Goal: Task Accomplishment & Management: Complete application form

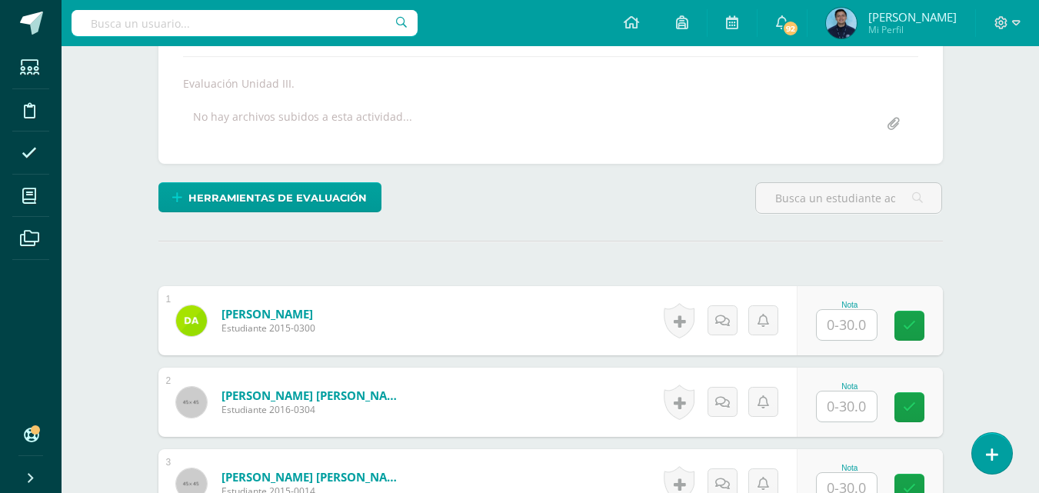
scroll to position [264, 0]
click at [823, 322] on div "Nota" at bounding box center [870, 319] width 146 height 69
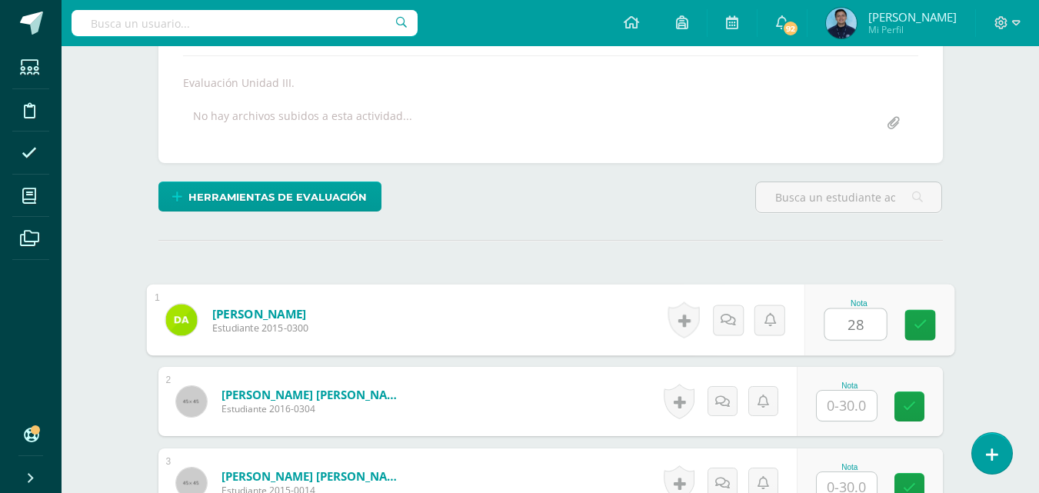
type input "28"
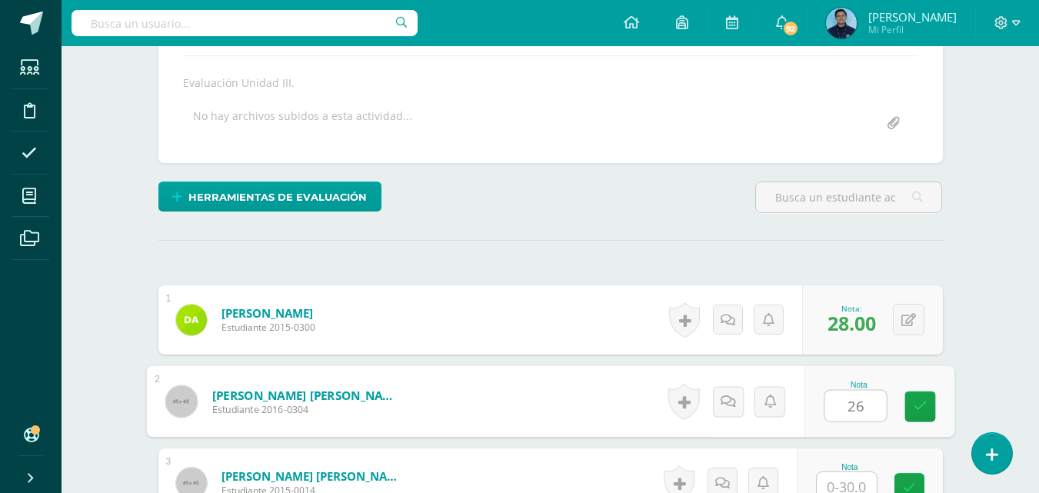
type input "26"
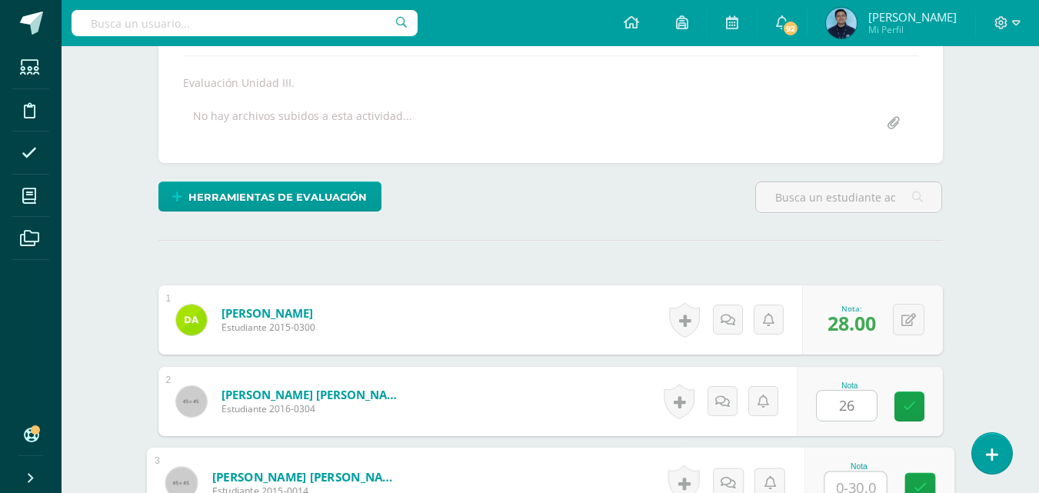
scroll to position [273, 0]
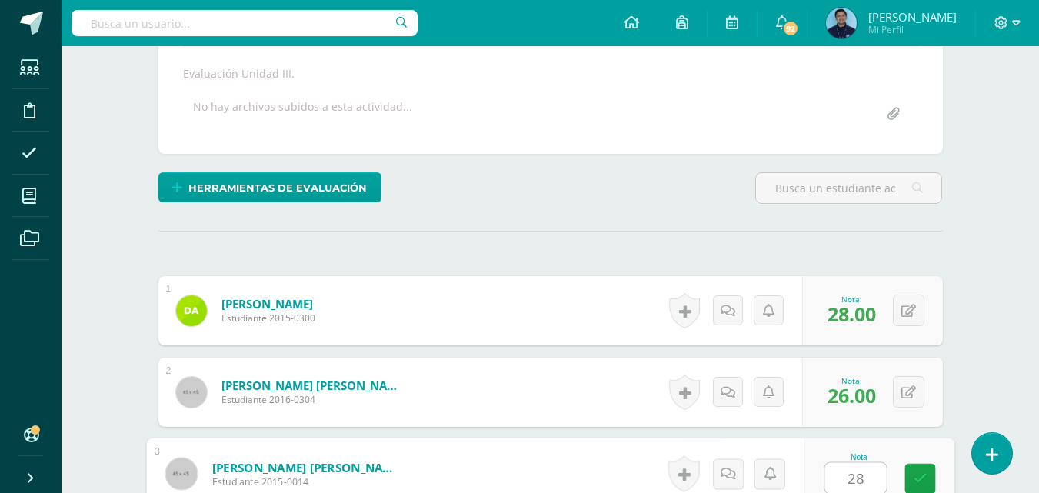
type input "28"
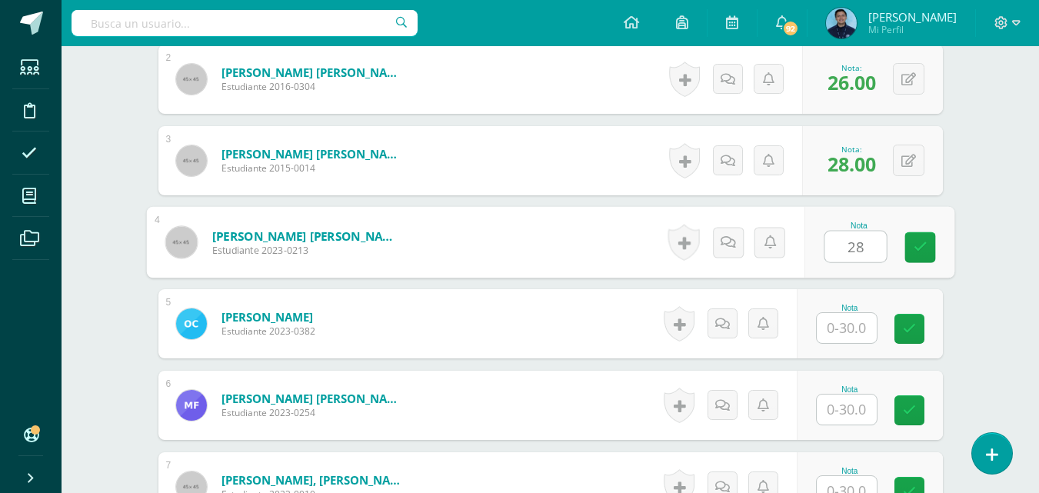
type input "28"
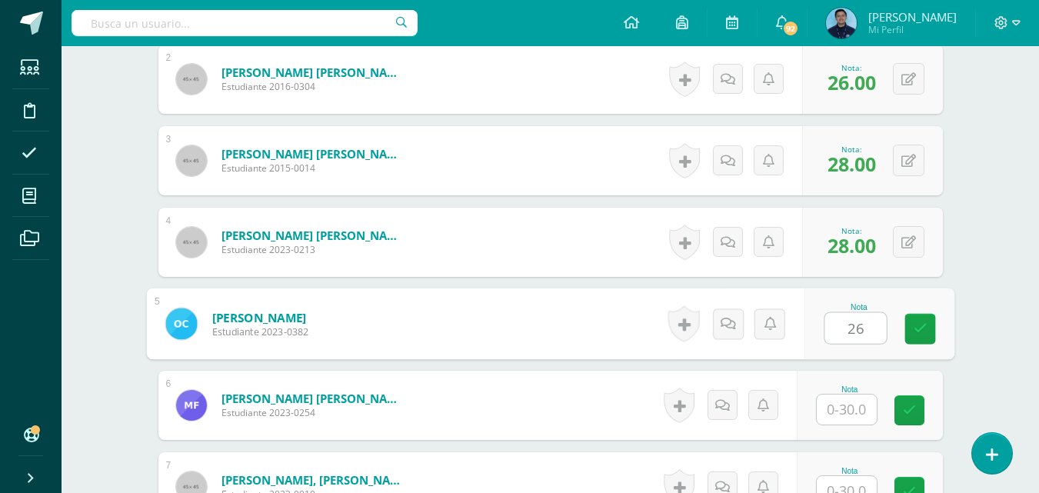
type input "26"
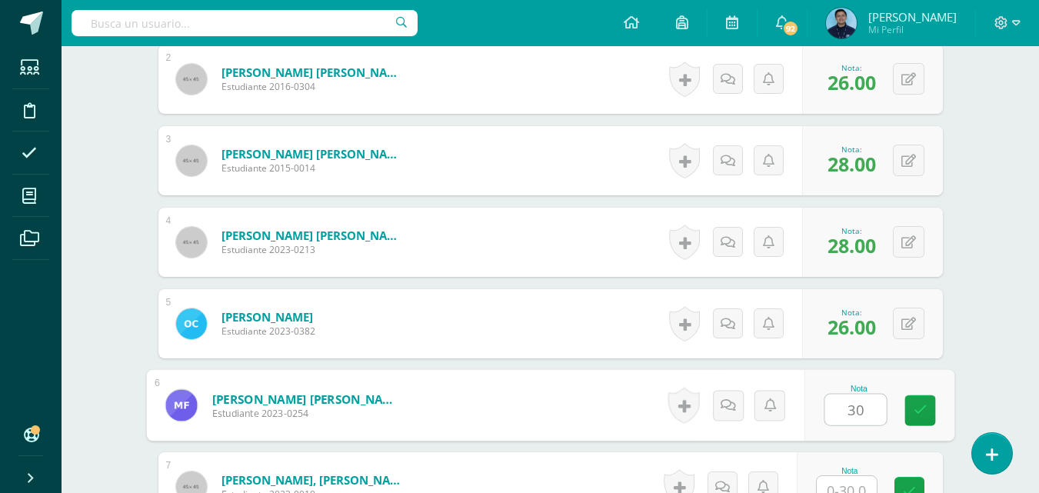
type input "30"
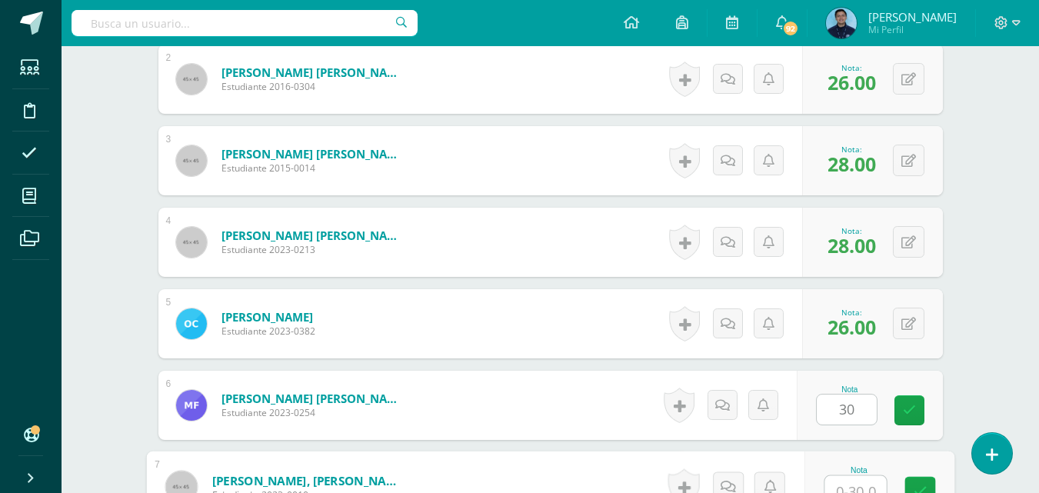
scroll to position [599, 0]
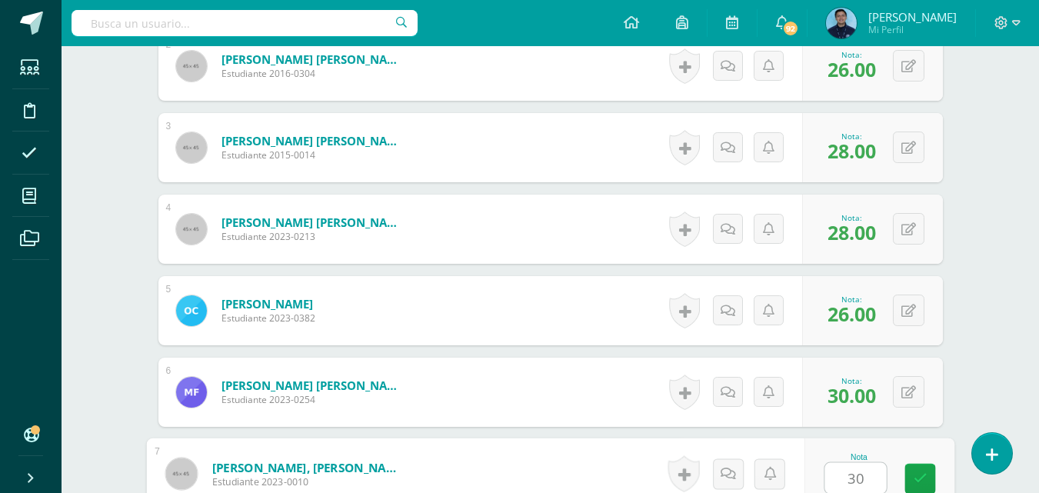
type input "30"
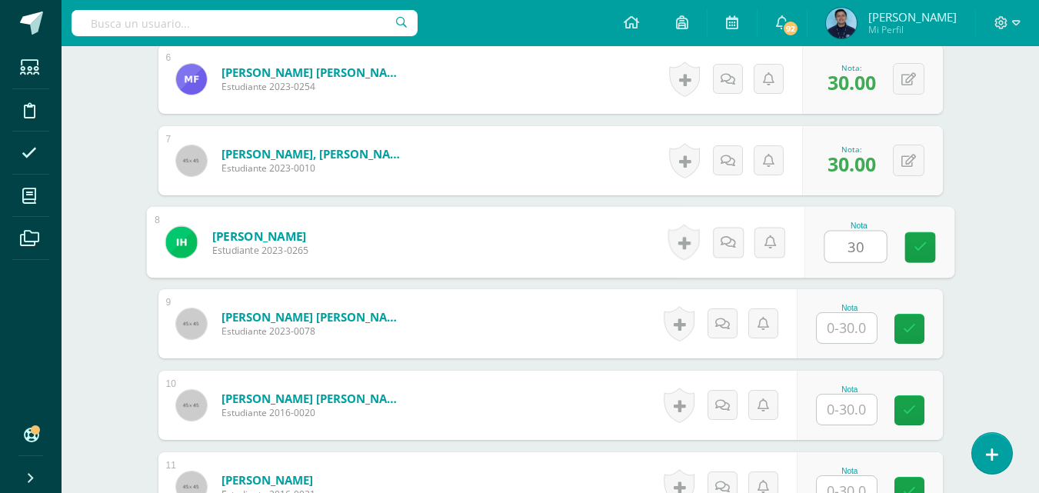
type input "30"
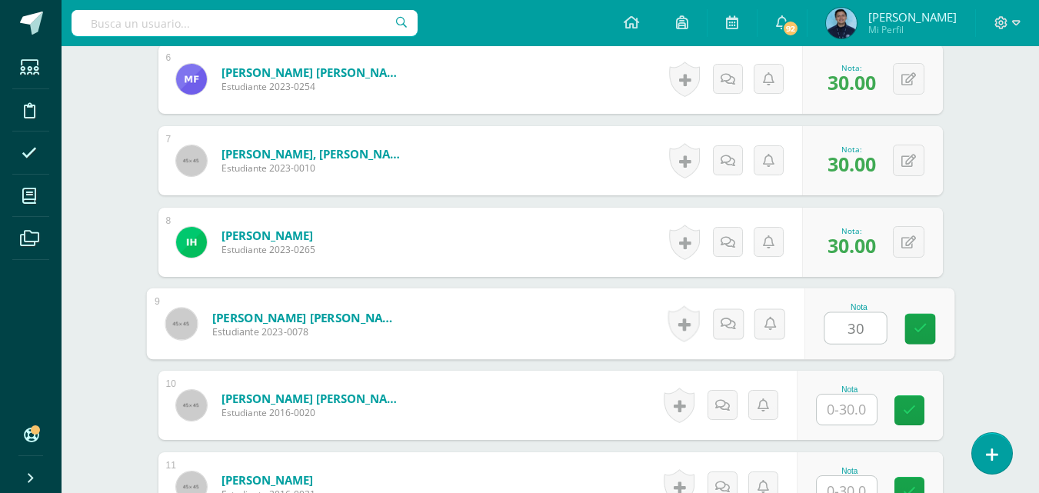
type input "30"
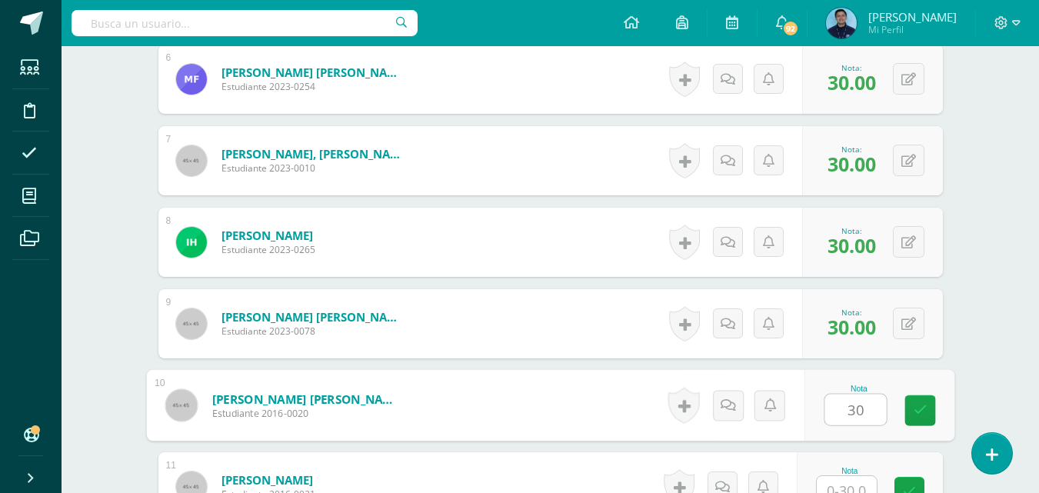
type input "30"
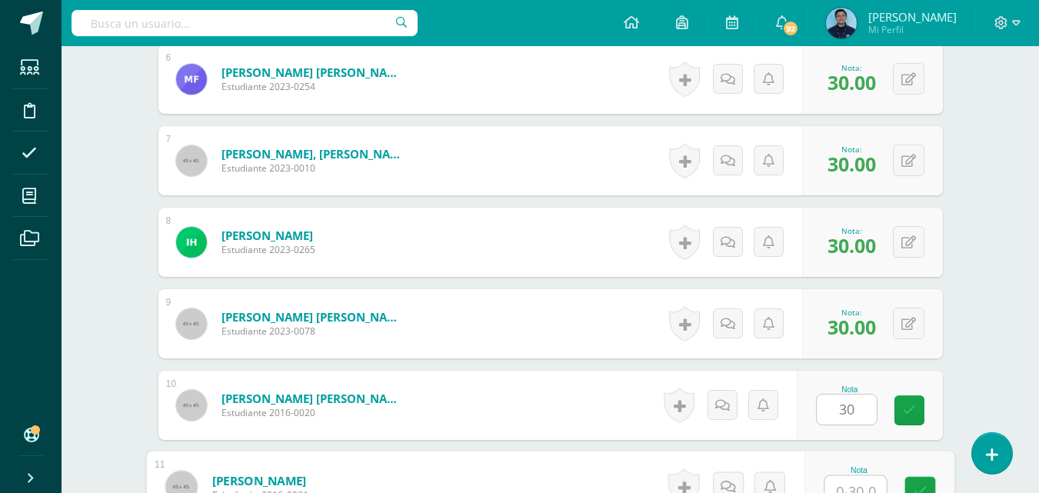
scroll to position [925, 0]
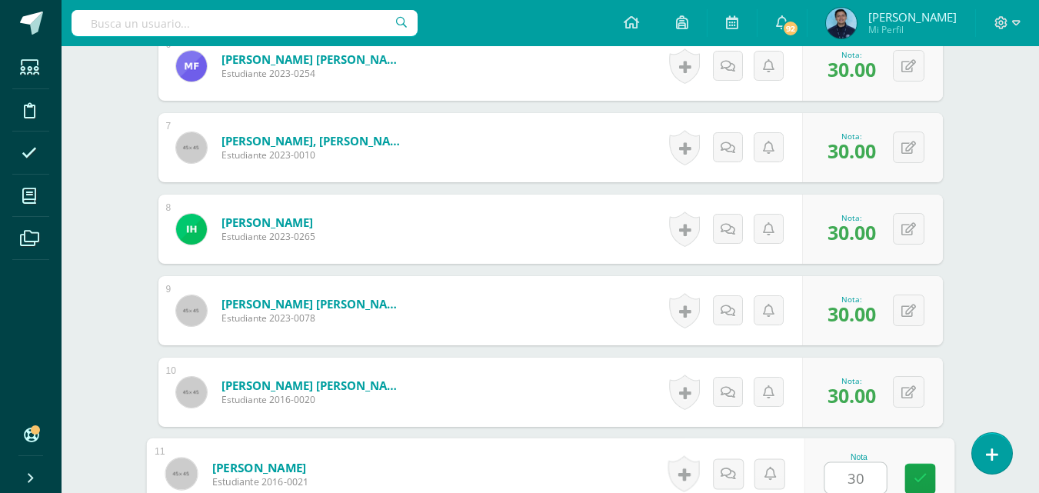
type input "30"
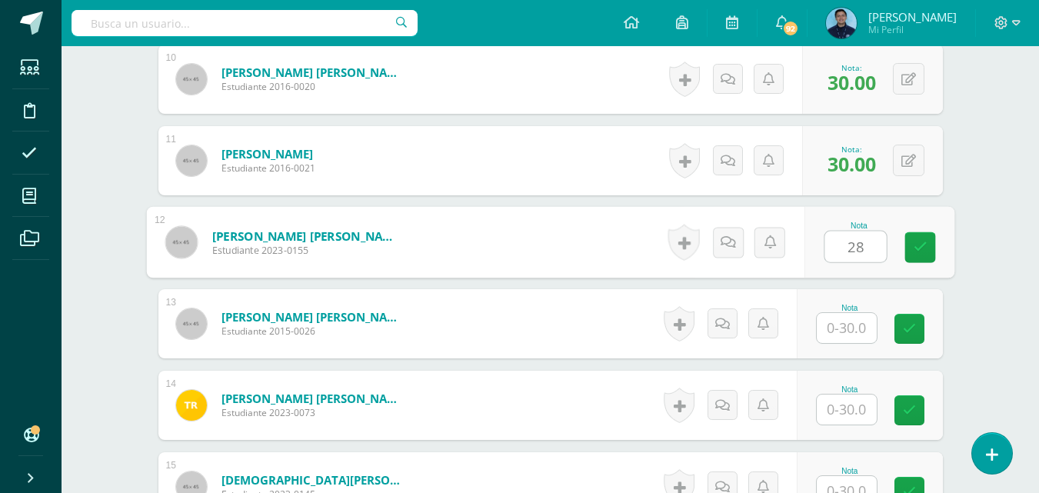
type input "28"
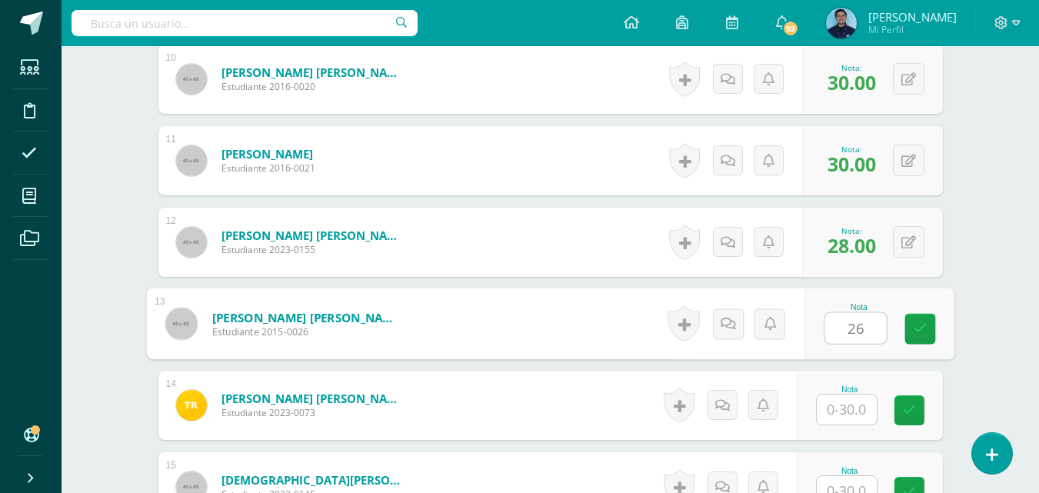
type input "26"
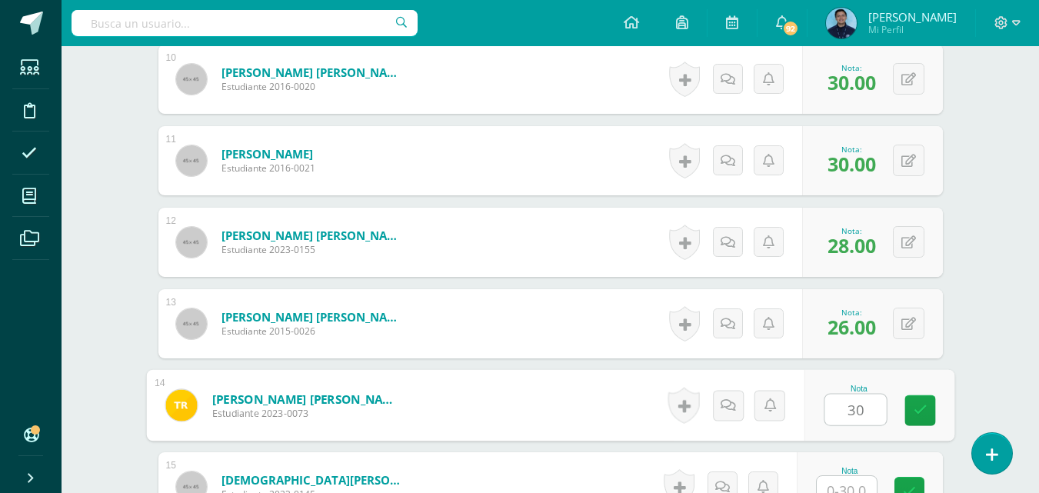
type input "30"
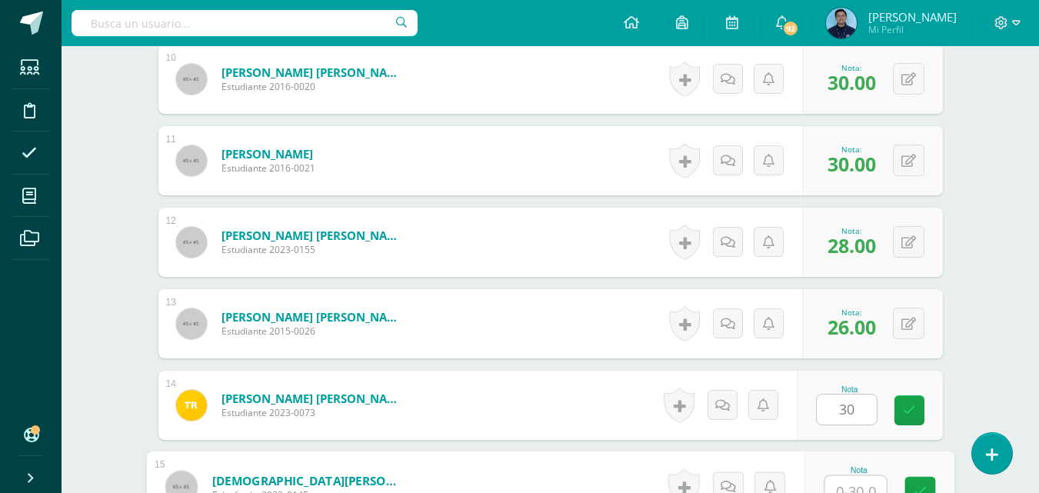
scroll to position [1251, 0]
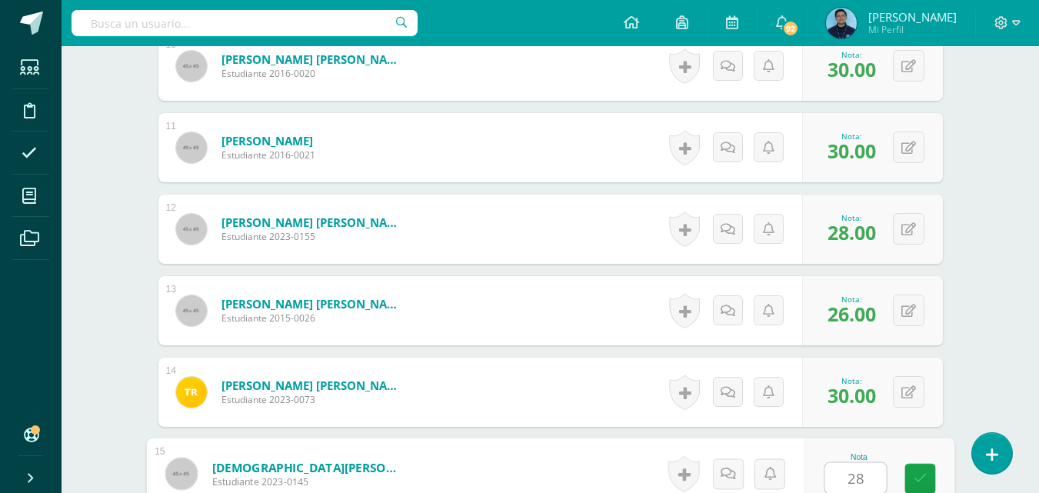
type input "28"
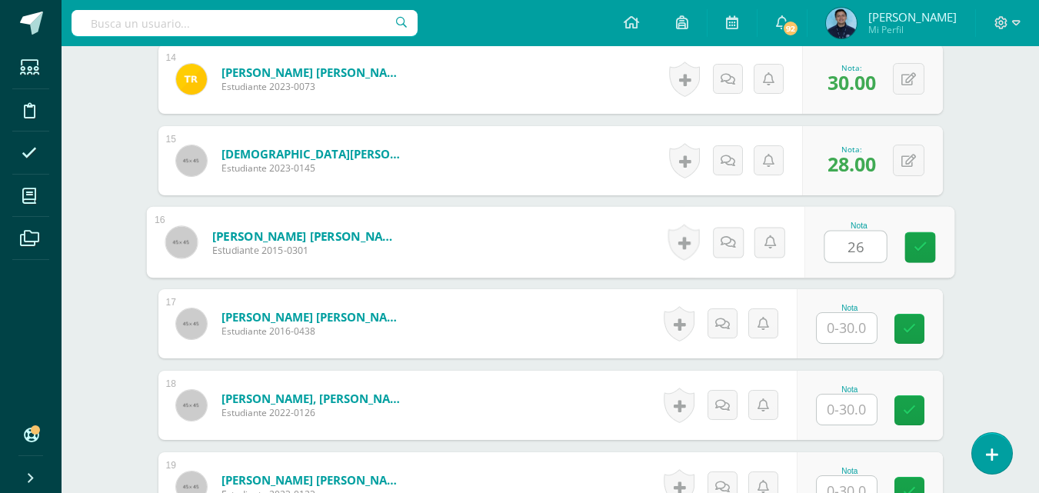
type input "26"
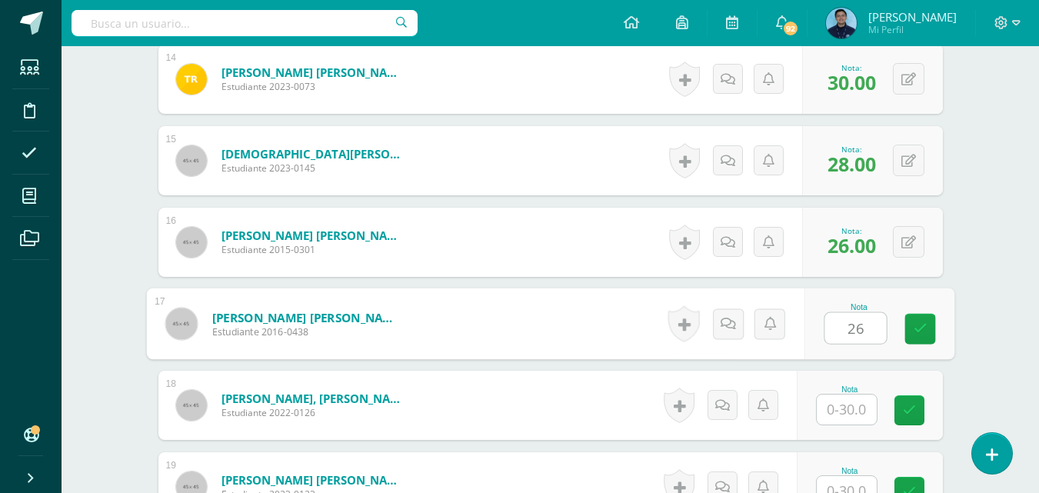
type input "26"
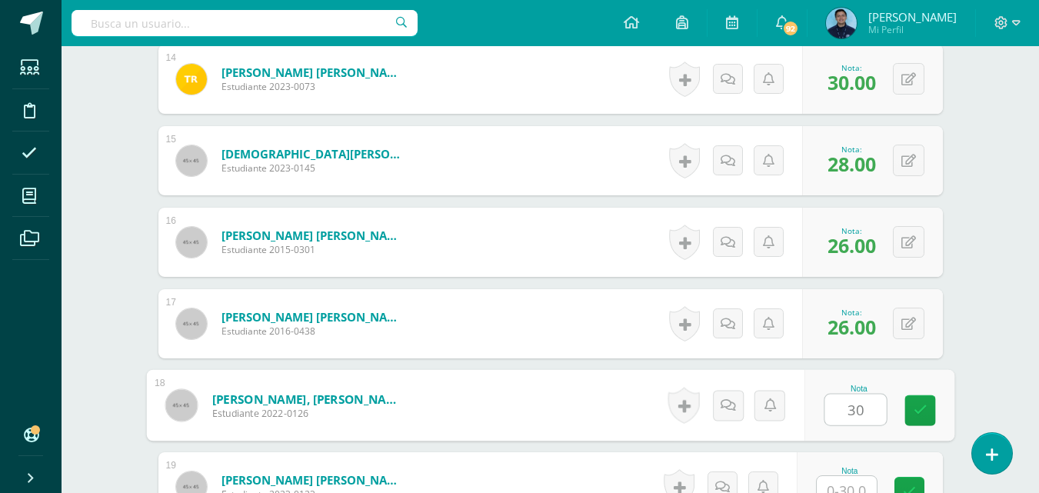
type input "30"
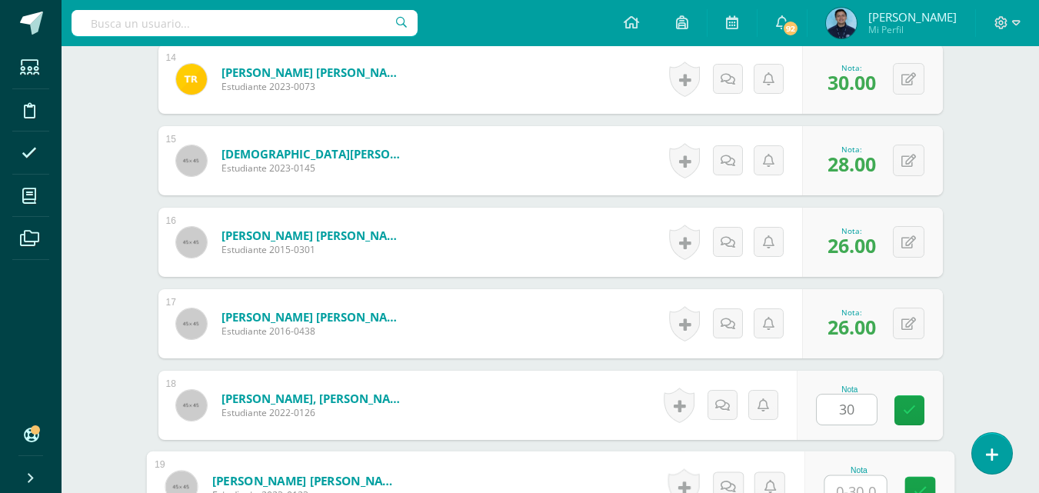
scroll to position [1577, 0]
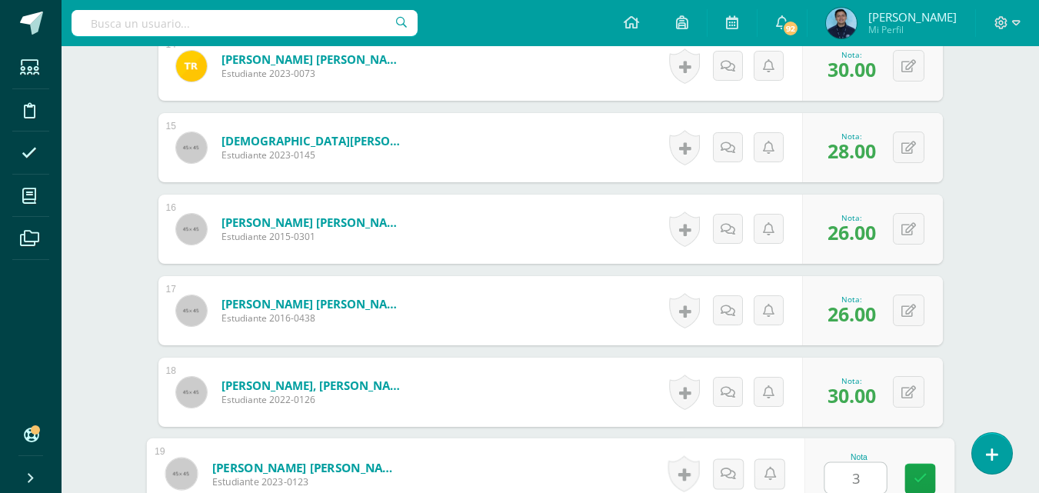
type input "30"
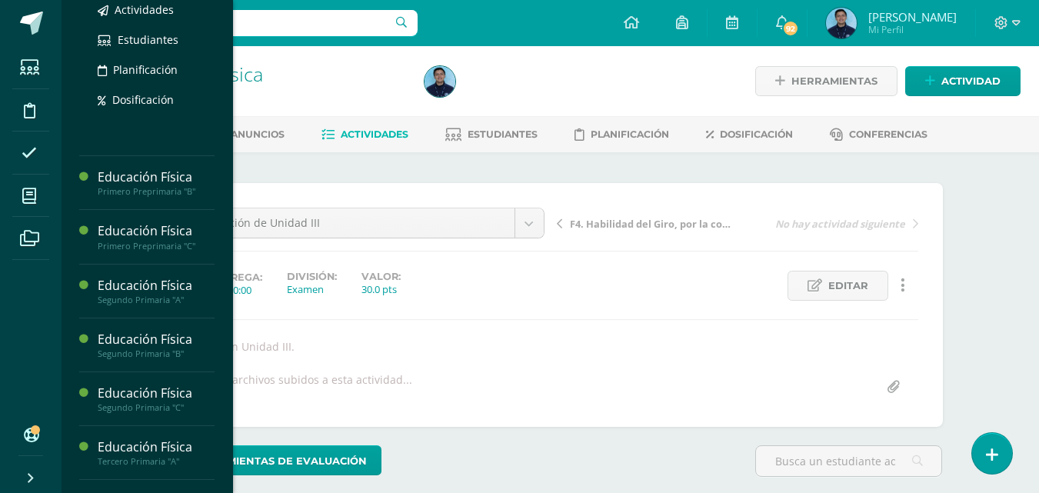
scroll to position [492, 0]
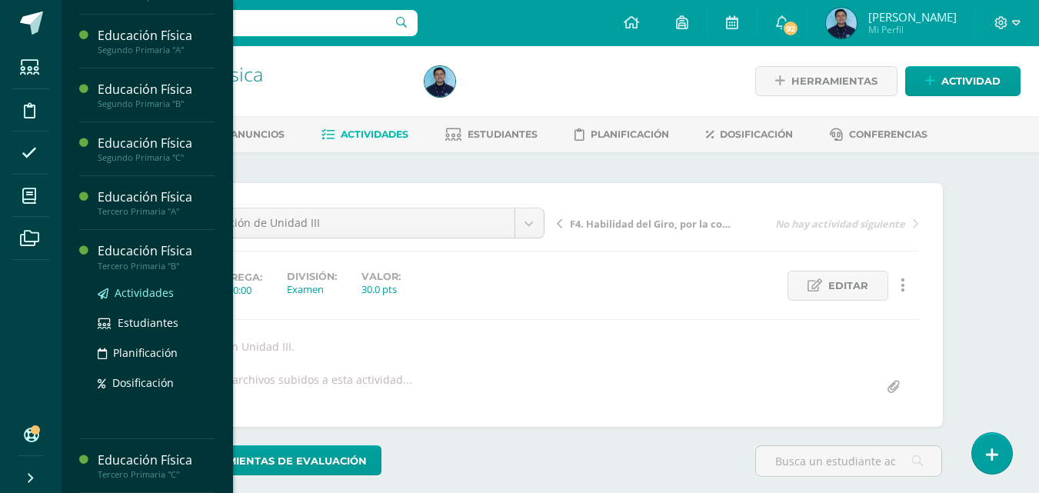
click at [160, 295] on span "Actividades" at bounding box center [144, 292] width 59 height 15
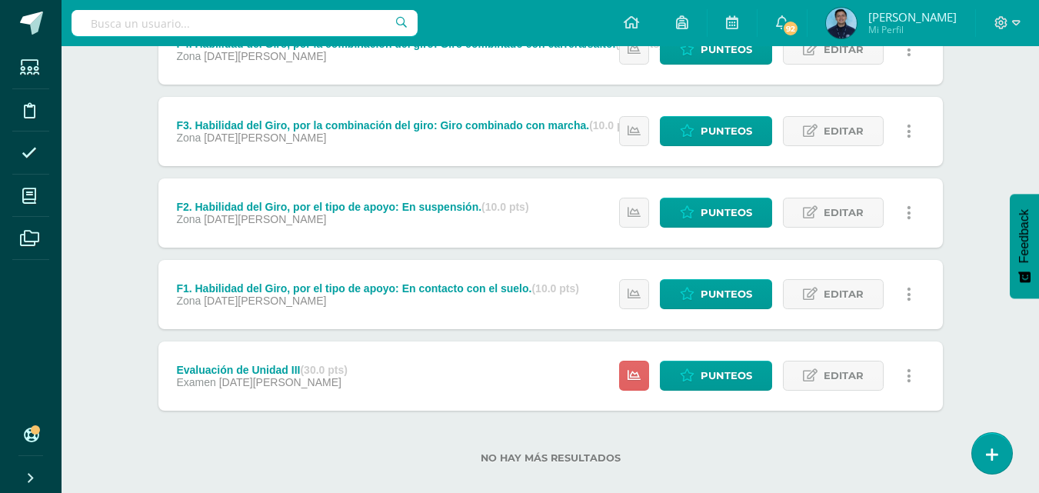
scroll to position [505, 0]
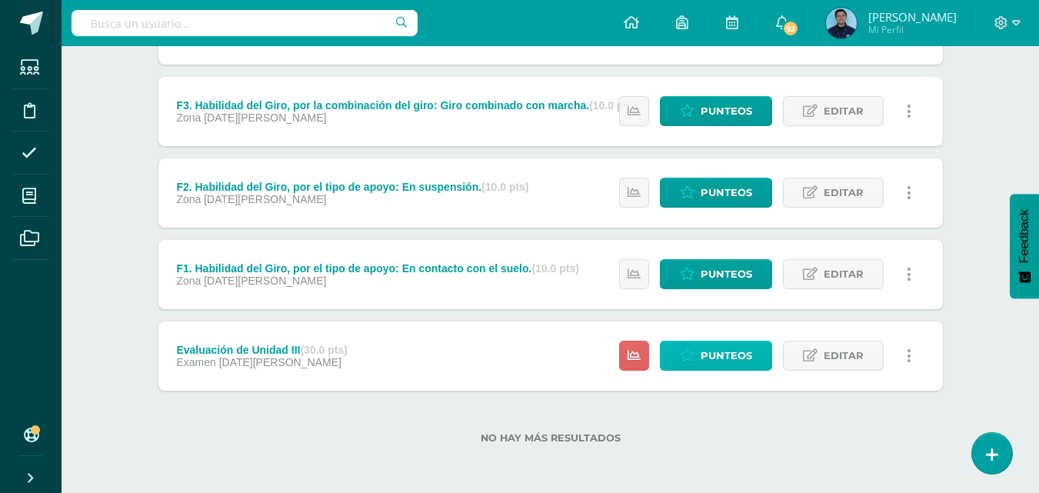
click at [682, 367] on link "Punteos" at bounding box center [716, 356] width 112 height 30
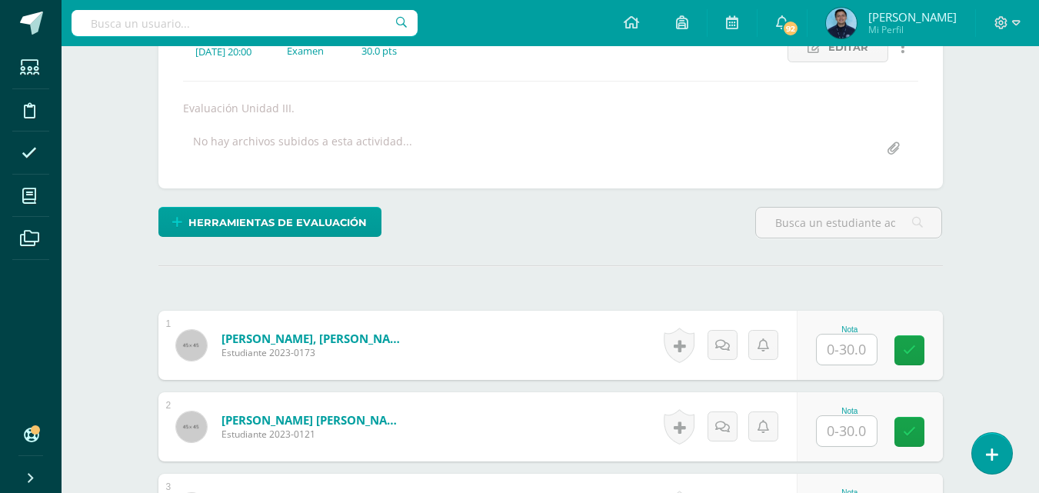
scroll to position [266, 0]
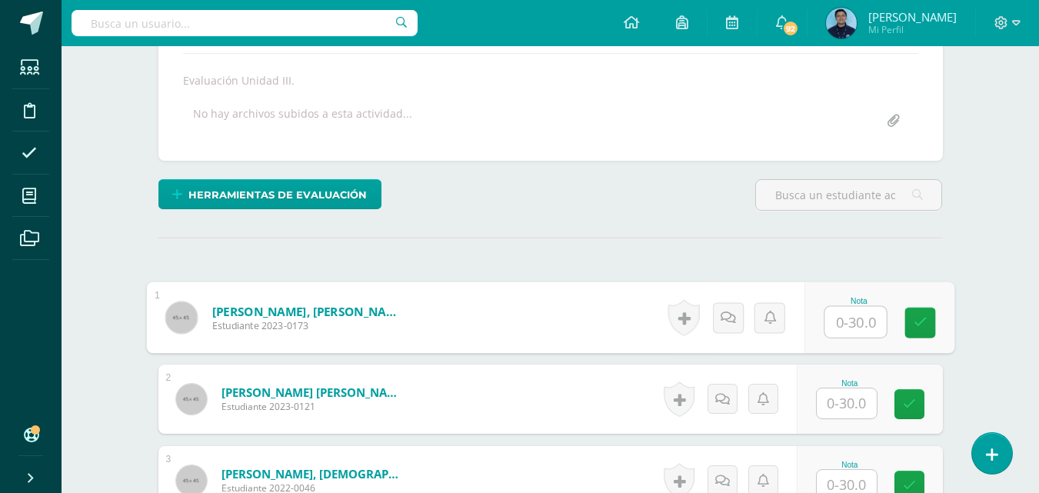
click at [859, 324] on input "text" at bounding box center [855, 322] width 62 height 31
type input "30"
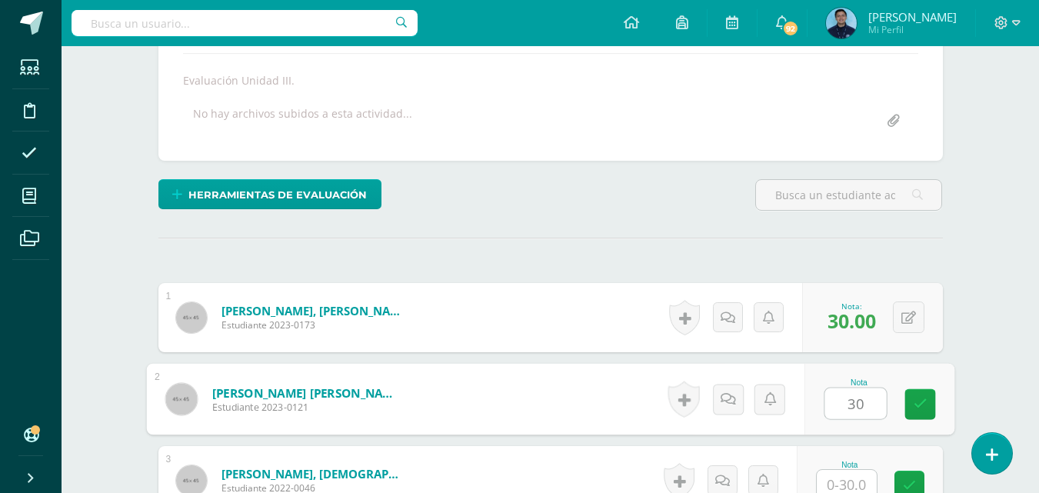
type input "30"
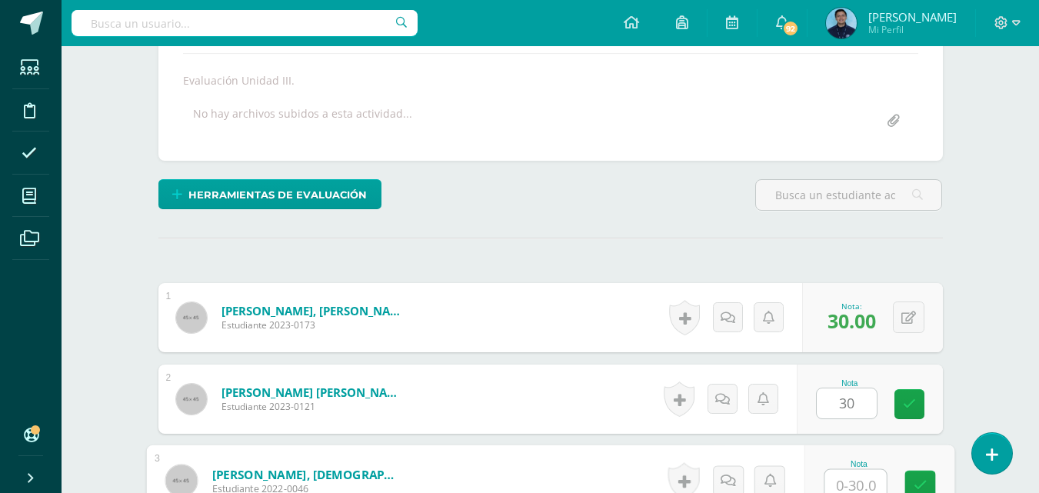
scroll to position [273, 0]
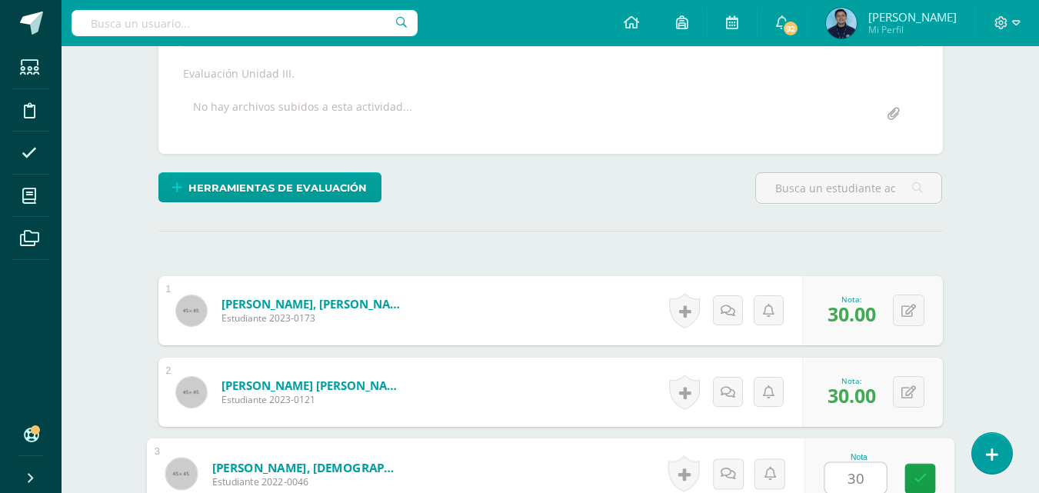
type input "30"
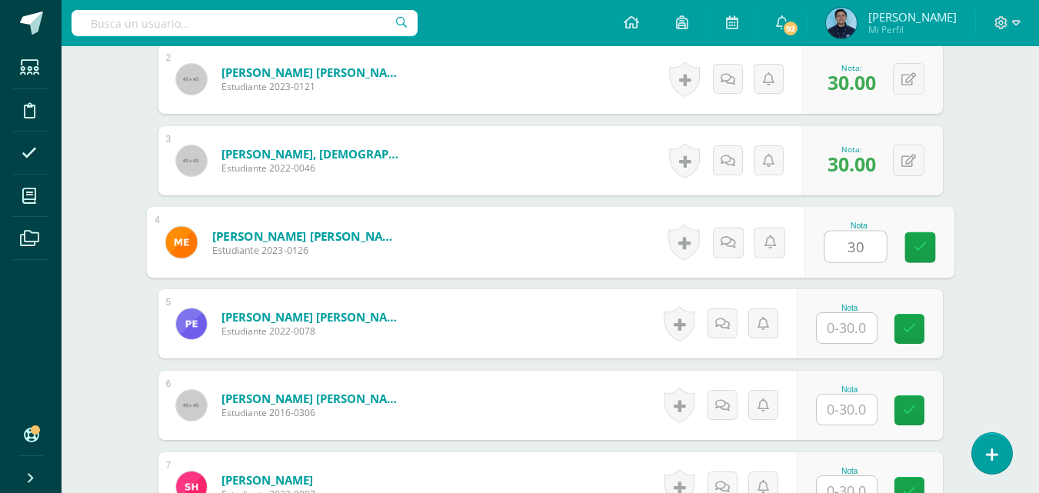
type input "30"
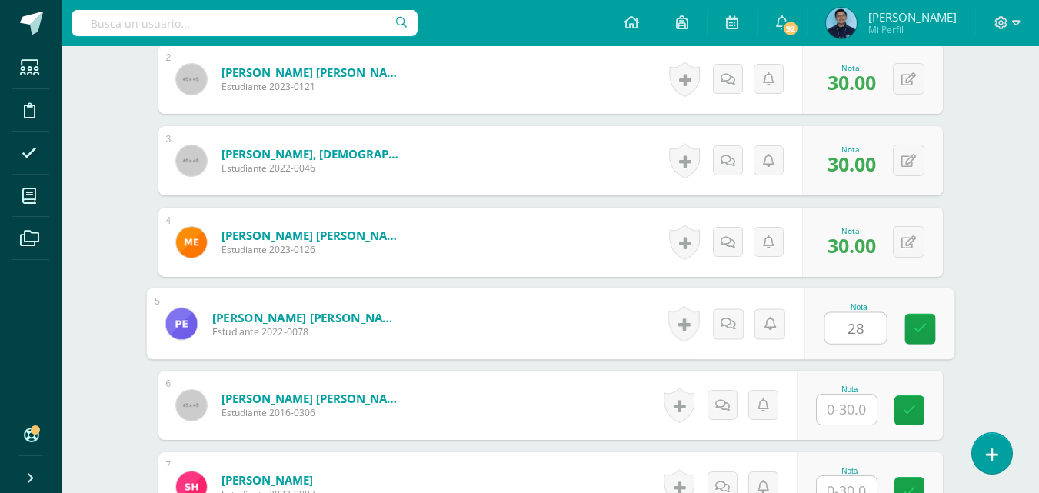
type input "28"
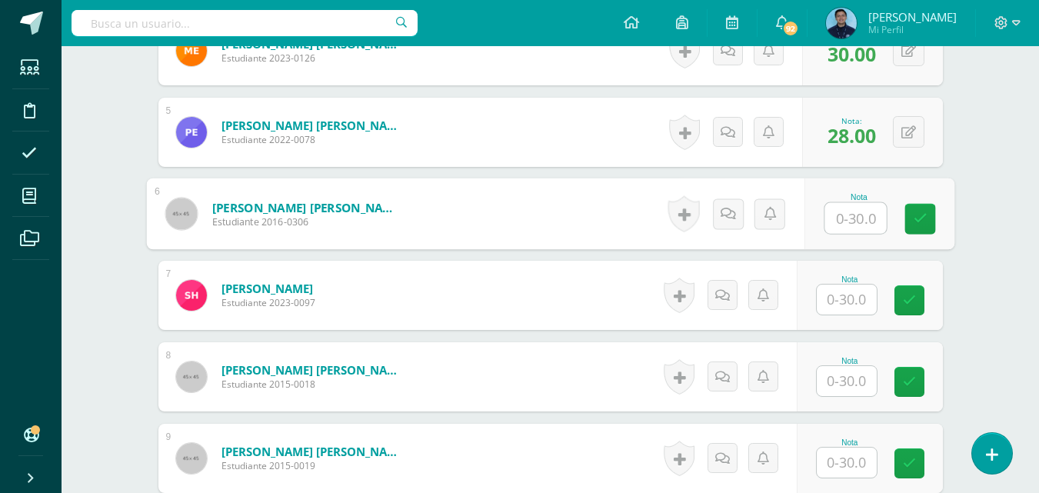
scroll to position [780, 0]
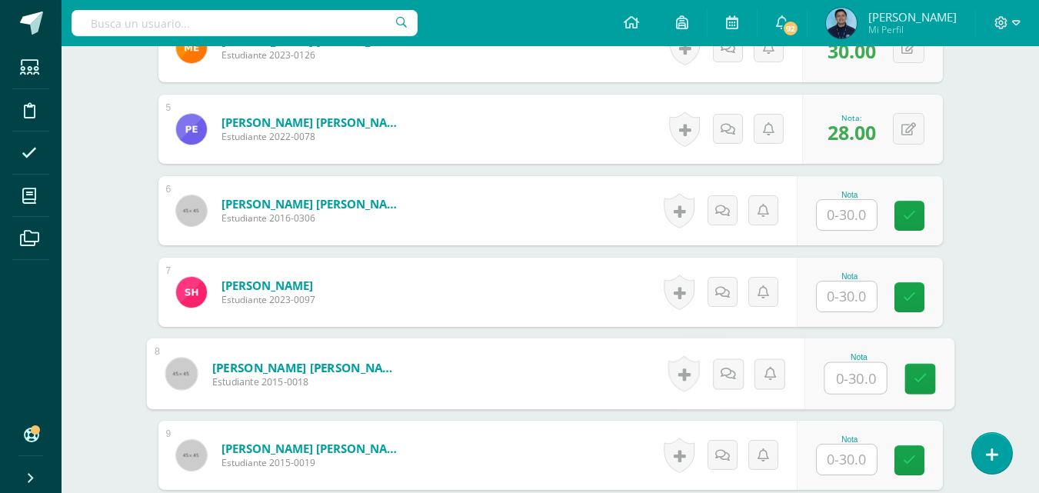
click at [847, 371] on input "text" at bounding box center [855, 378] width 62 height 31
type input "30"
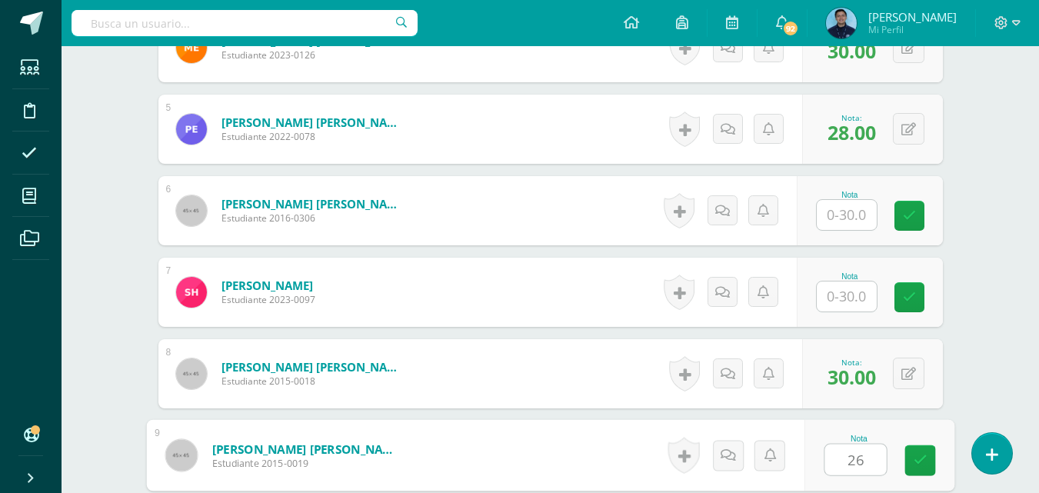
type input "26"
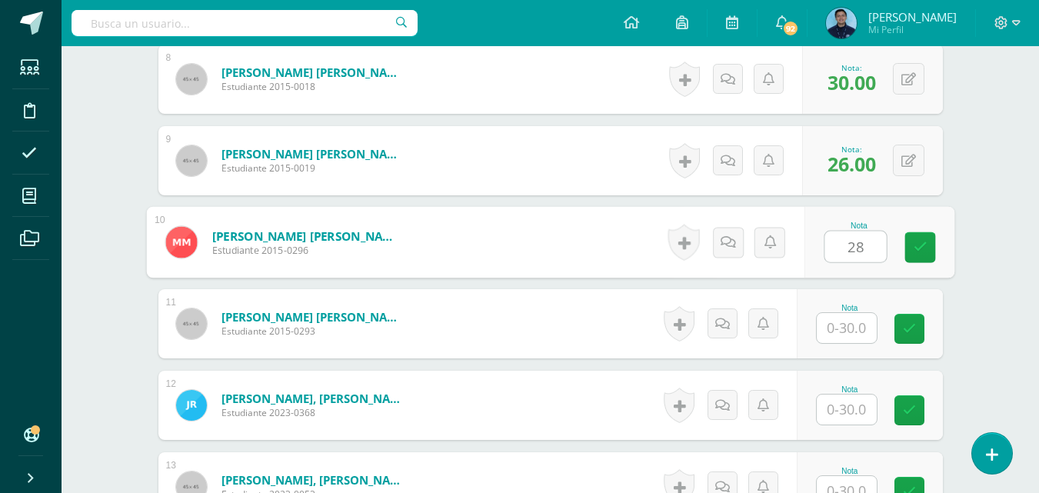
type input "28"
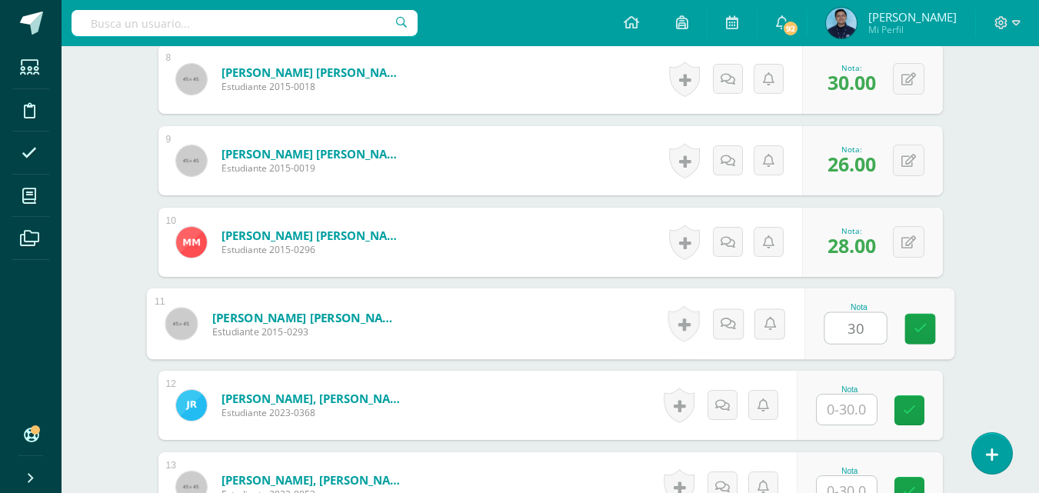
type input "30"
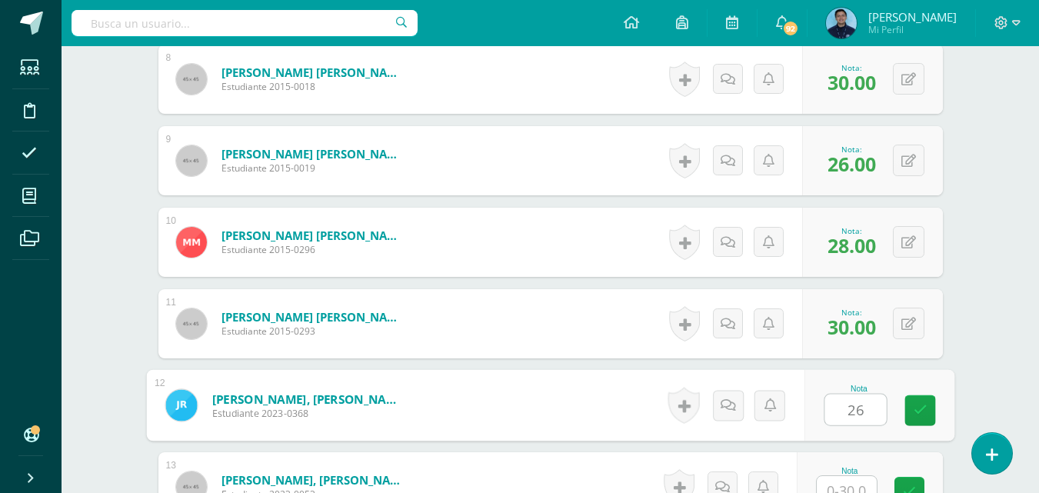
type input "26"
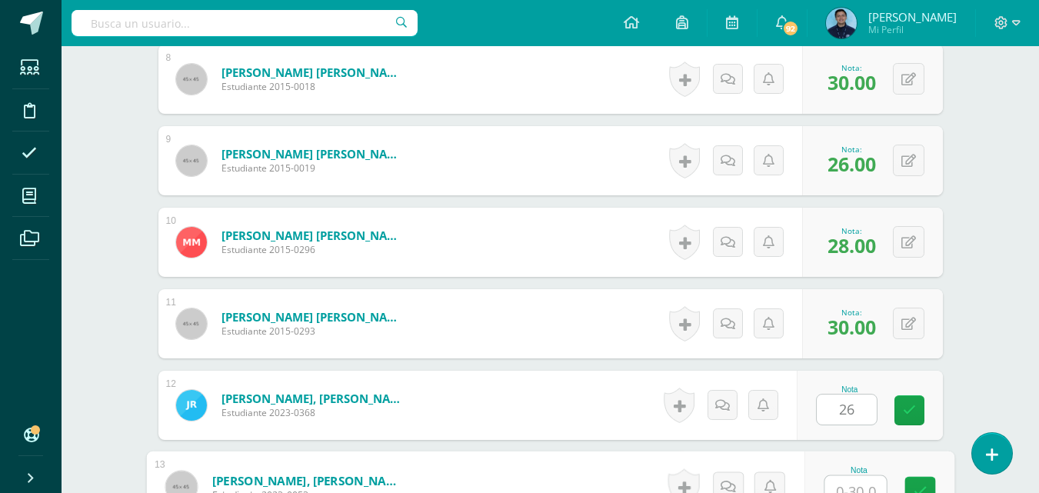
scroll to position [1088, 0]
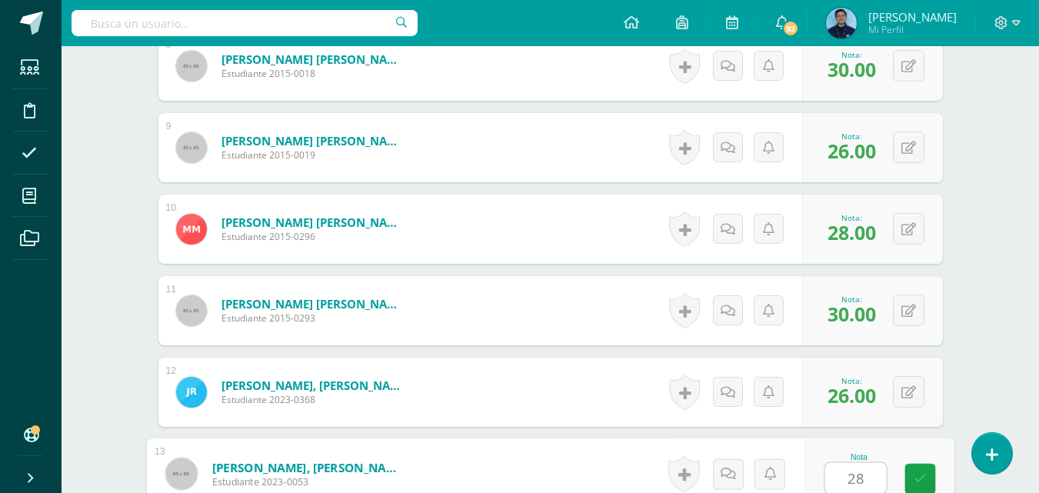
type input "28"
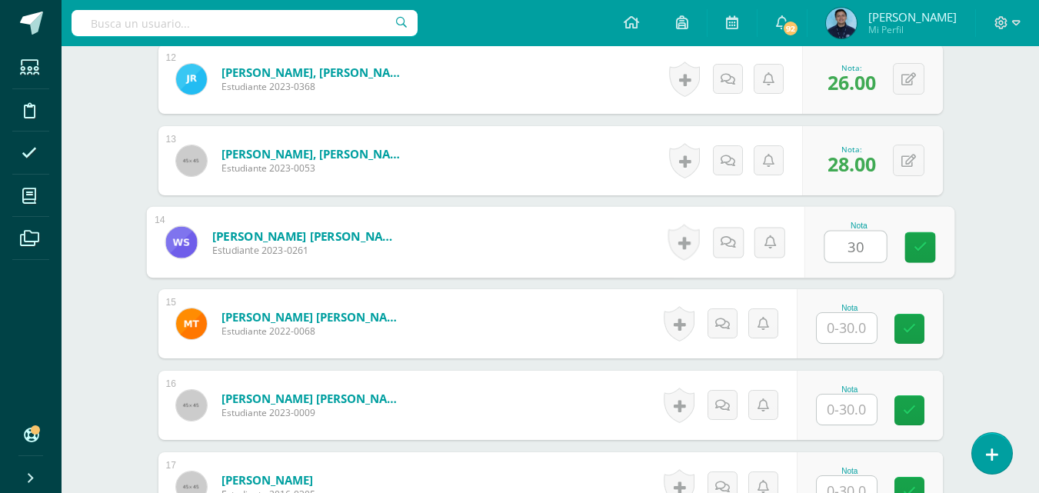
type input "30"
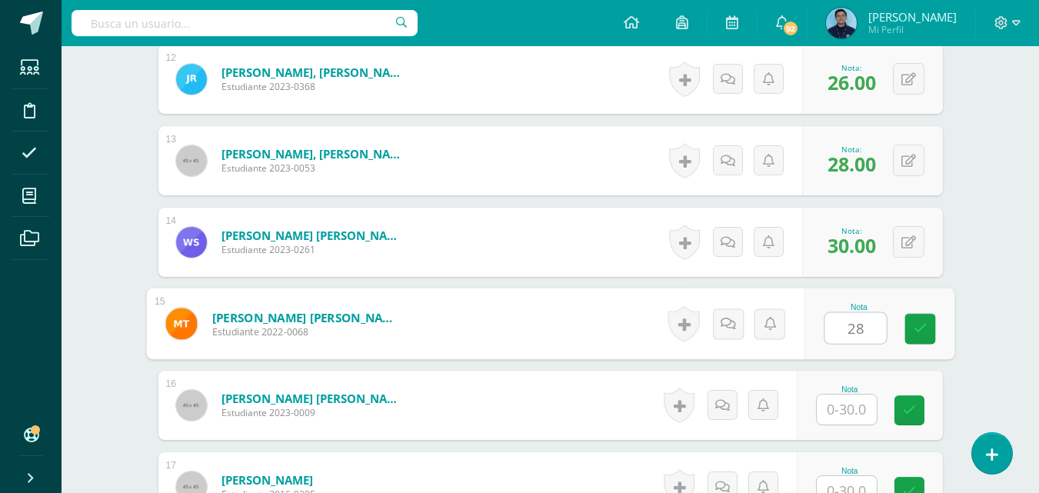
type input "28"
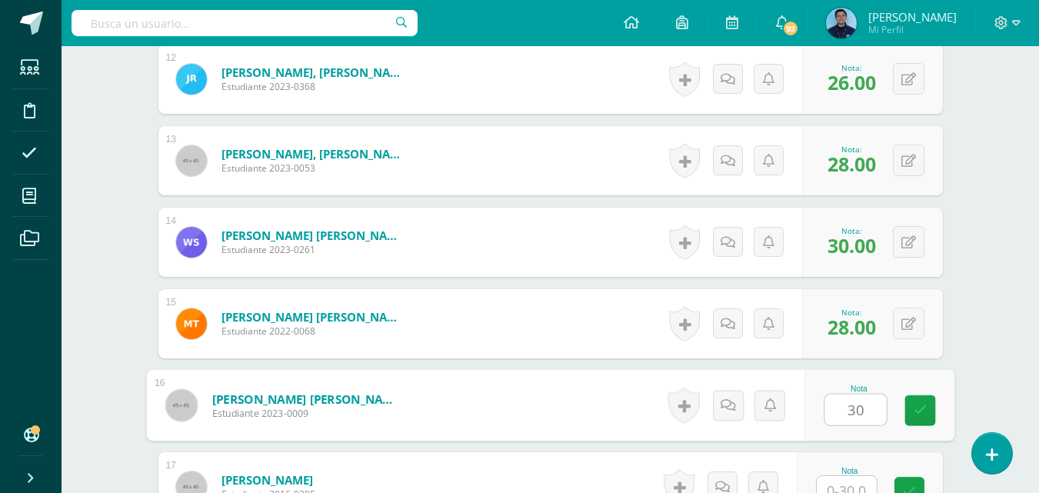
type input "30"
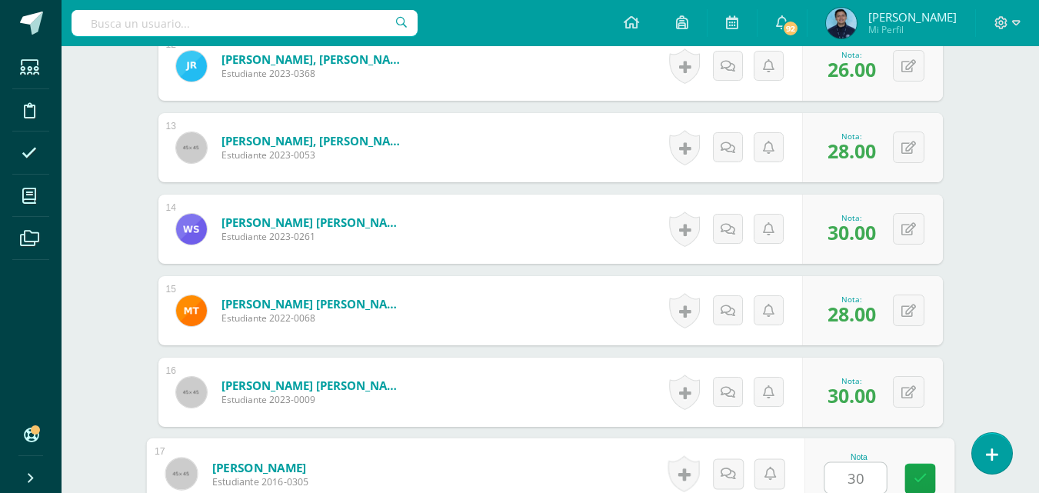
type input "30"
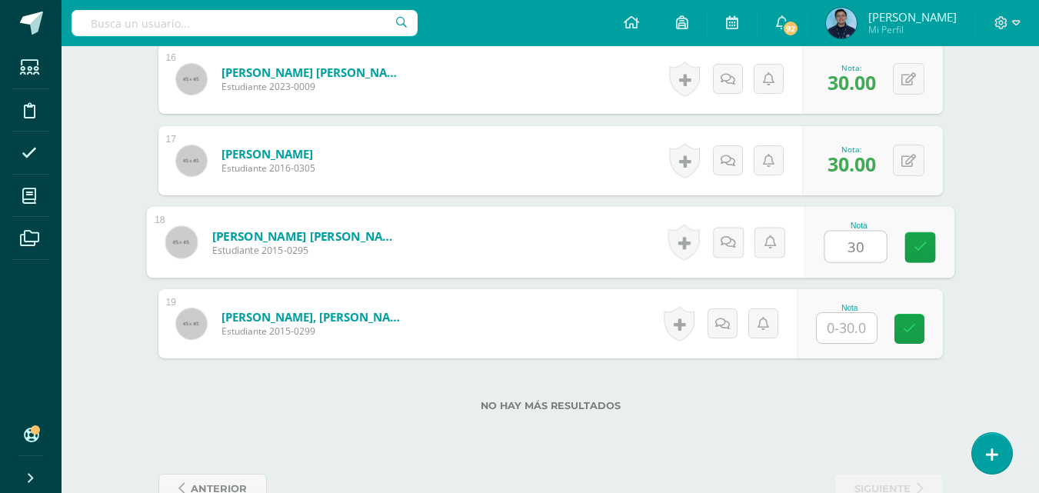
type input "30"
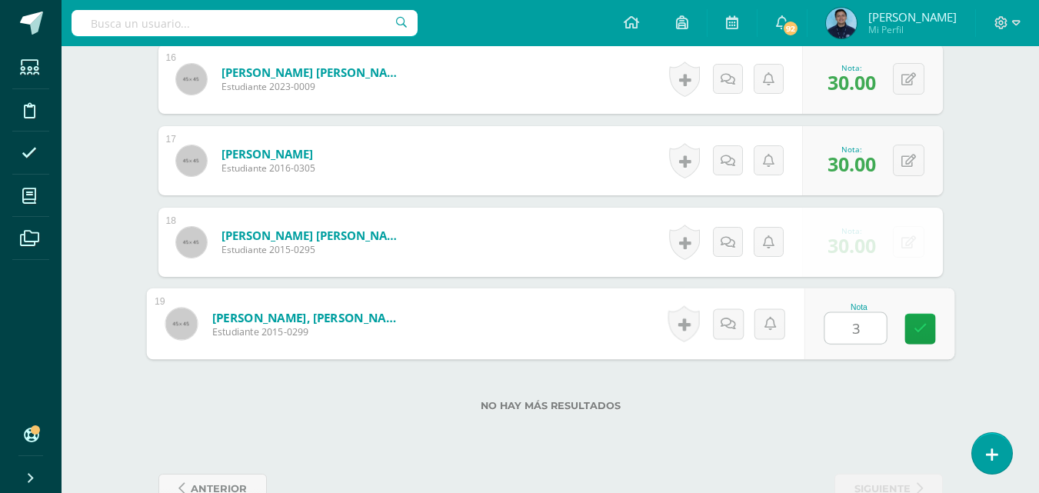
type input "30"
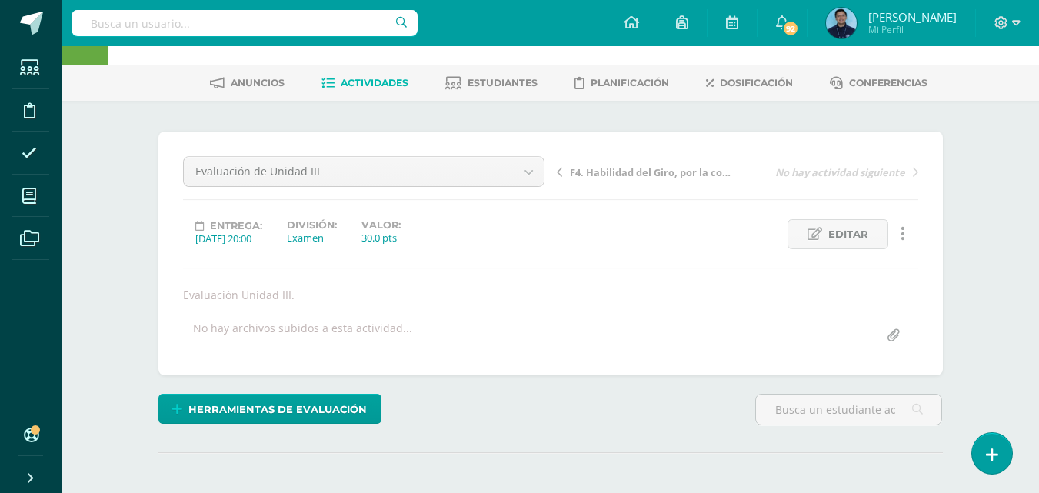
scroll to position [0, 0]
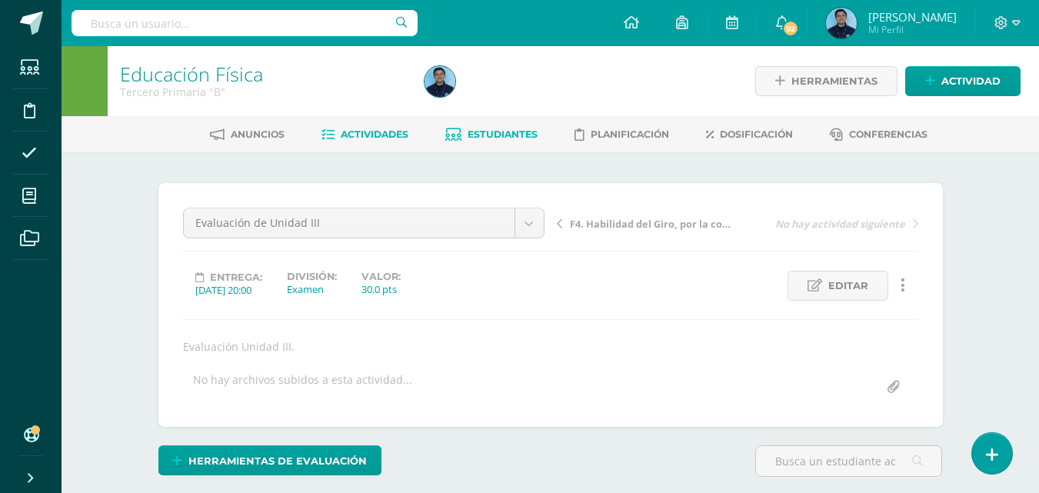
click at [501, 138] on span "Estudiantes" at bounding box center [502, 134] width 70 height 12
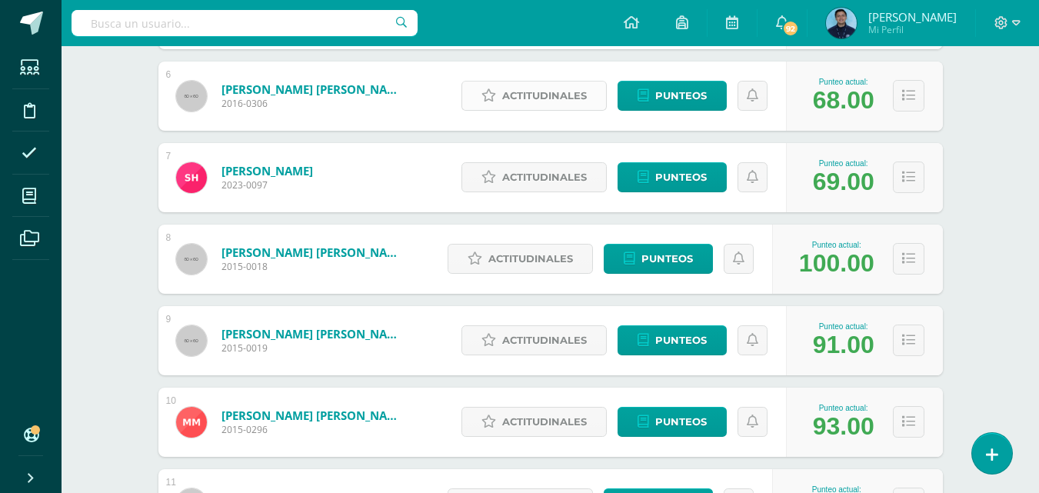
scroll to position [689, 0]
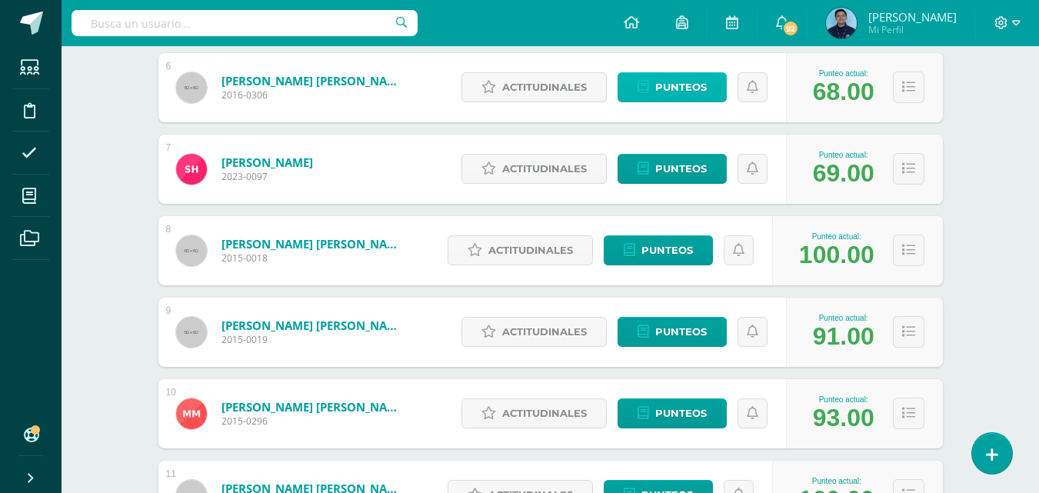
click at [682, 90] on span "Punteos" at bounding box center [681, 87] width 52 height 28
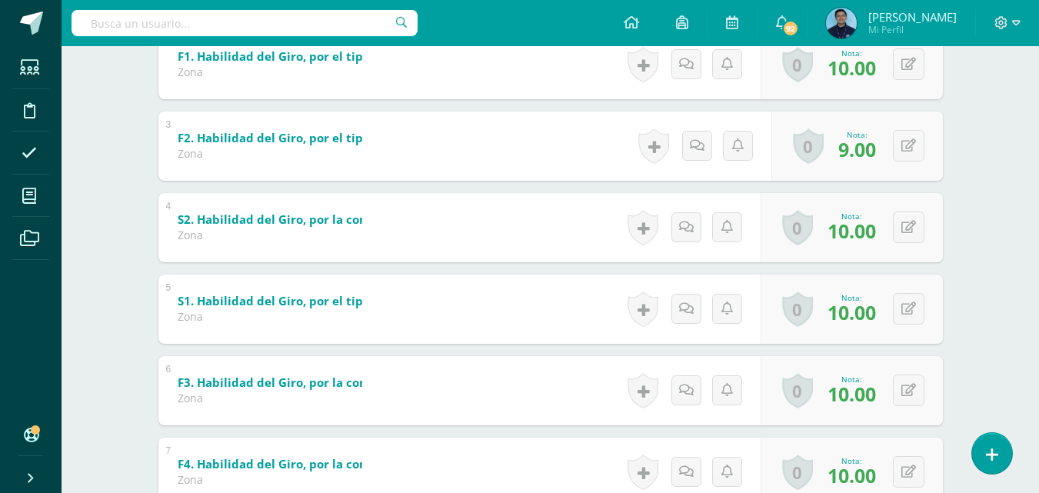
scroll to position [633, 0]
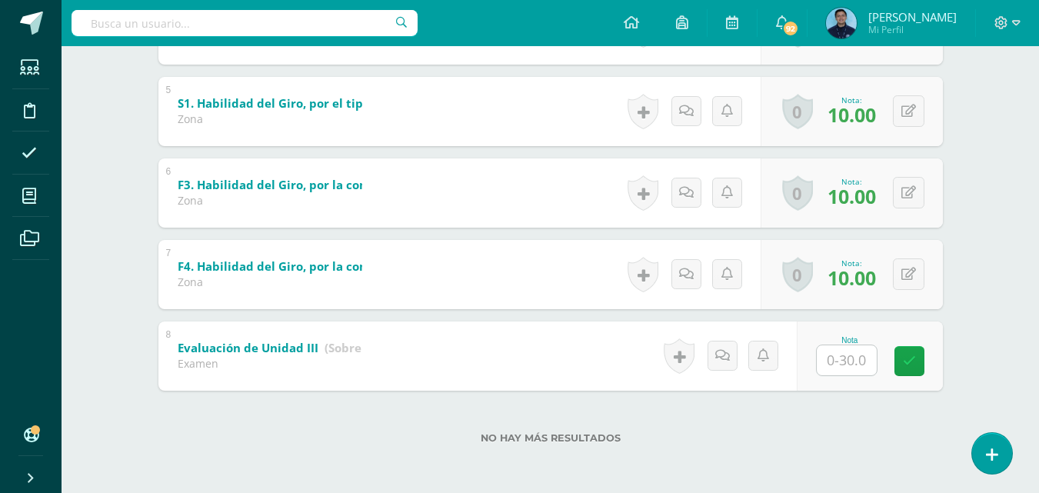
click at [830, 357] on input "text" at bounding box center [847, 360] width 60 height 30
type input "28"
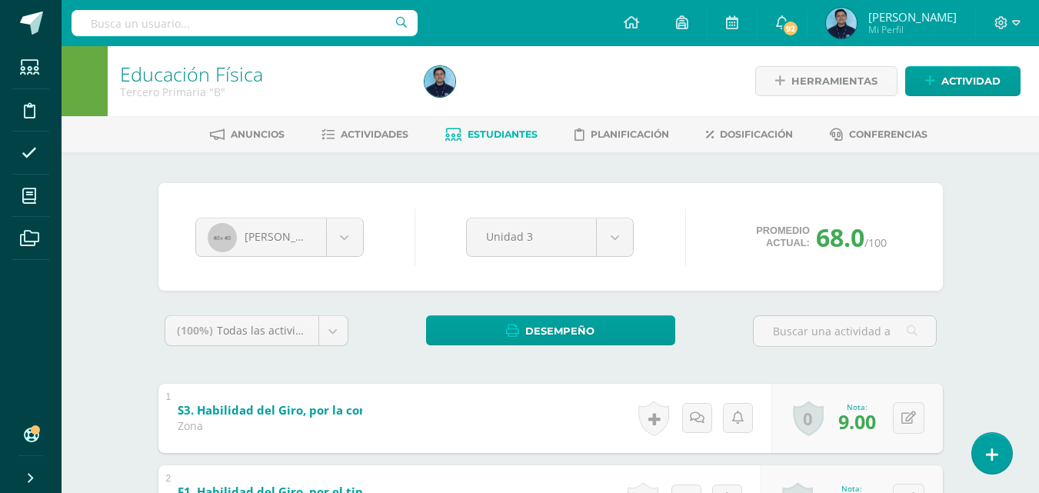
click at [506, 141] on link "Estudiantes" at bounding box center [491, 134] width 92 height 25
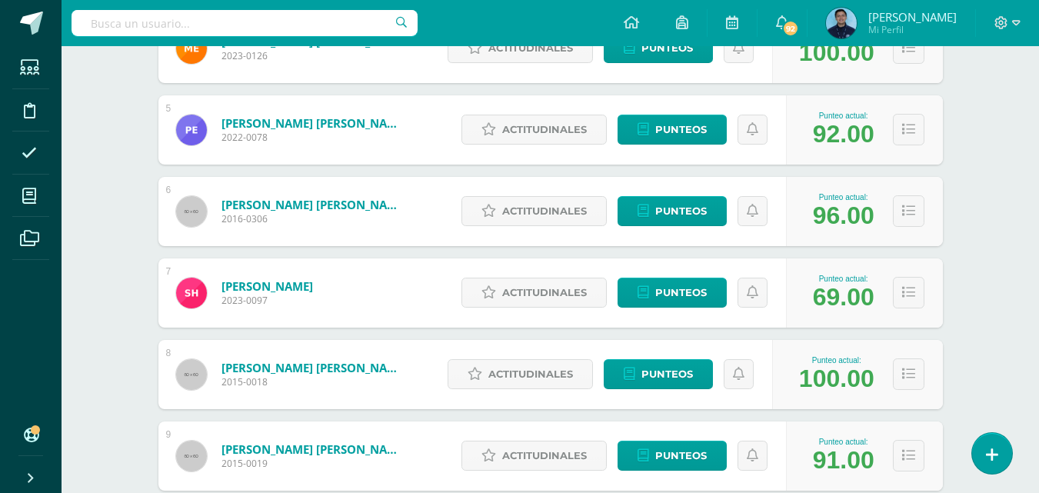
scroll to position [597, 0]
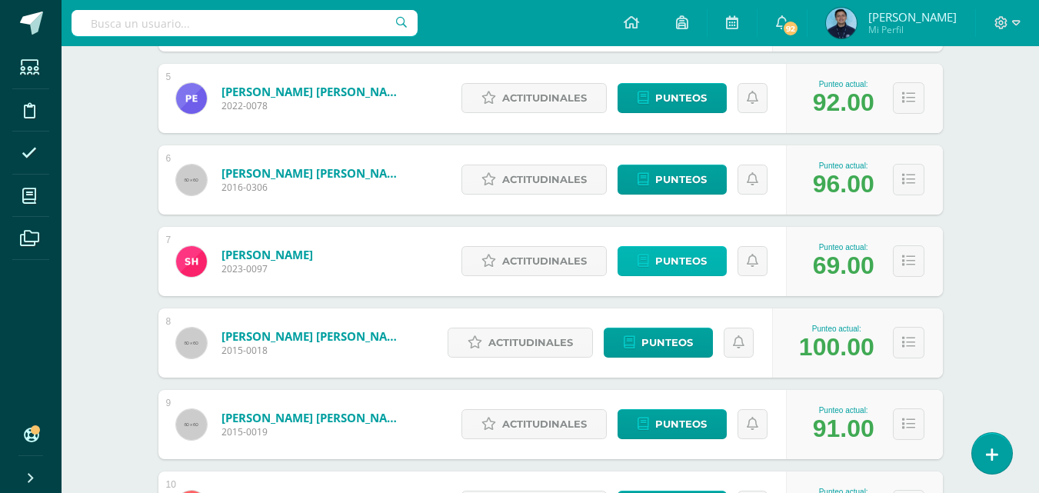
click at [660, 264] on span "Punteos" at bounding box center [681, 261] width 52 height 28
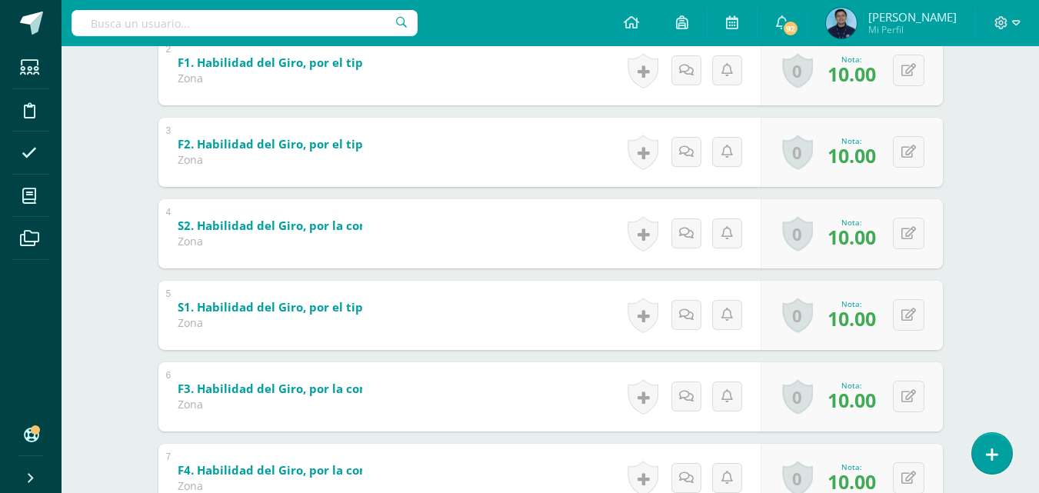
scroll to position [633, 0]
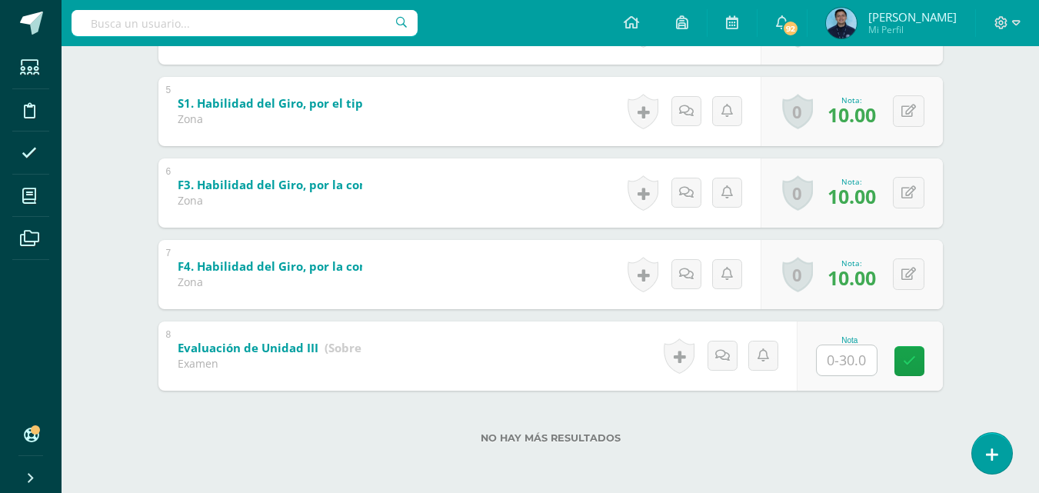
click at [837, 368] on input "text" at bounding box center [847, 360] width 60 height 30
type input "28"
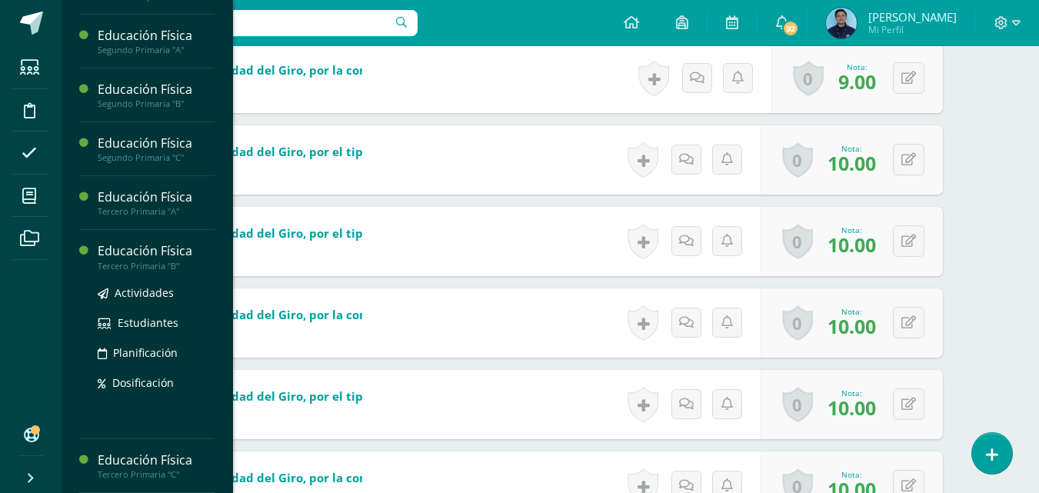
scroll to position [341, 0]
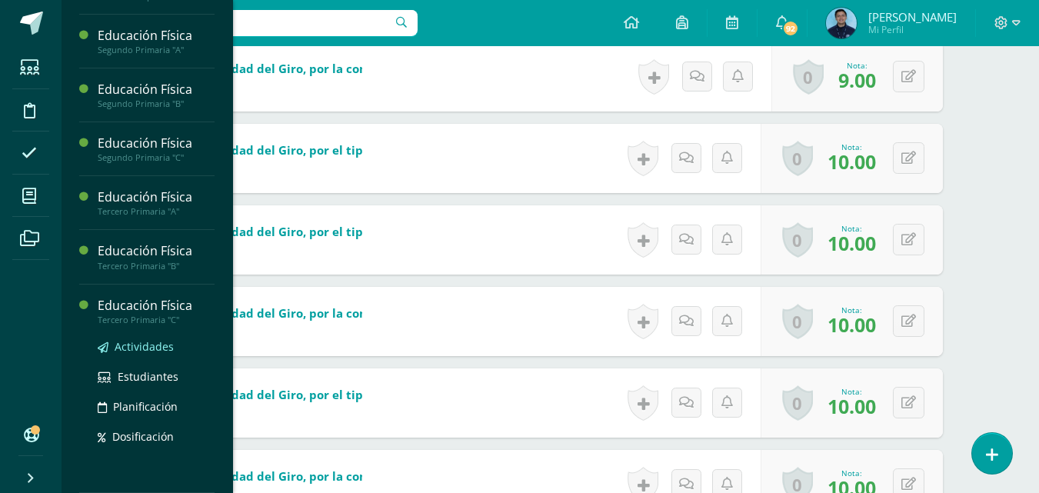
click at [158, 343] on span "Actividades" at bounding box center [144, 346] width 59 height 15
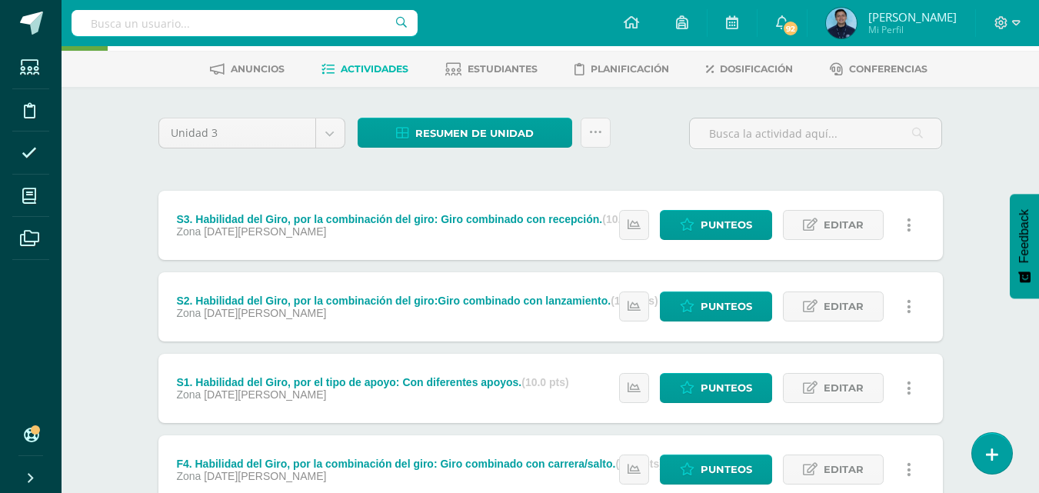
scroll to position [505, 0]
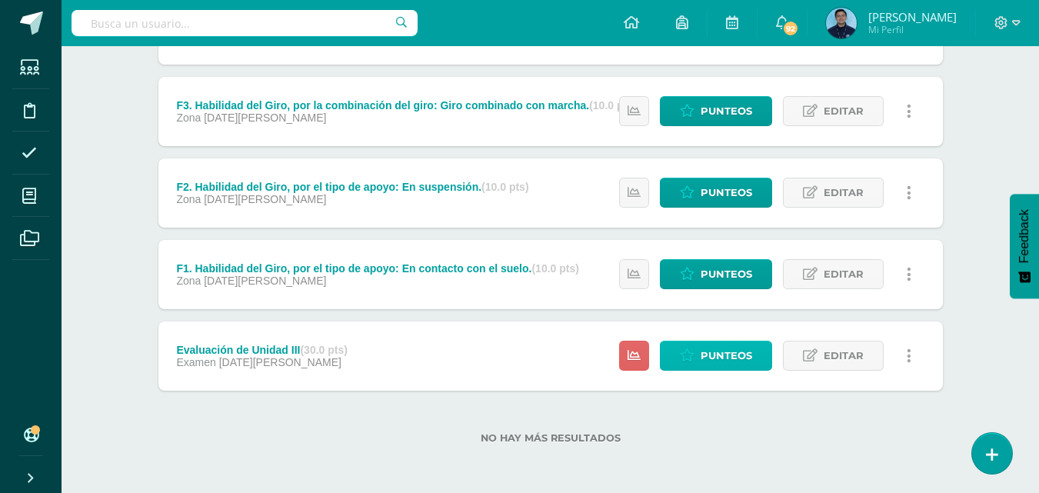
click at [733, 356] on span "Punteos" at bounding box center [726, 355] width 52 height 28
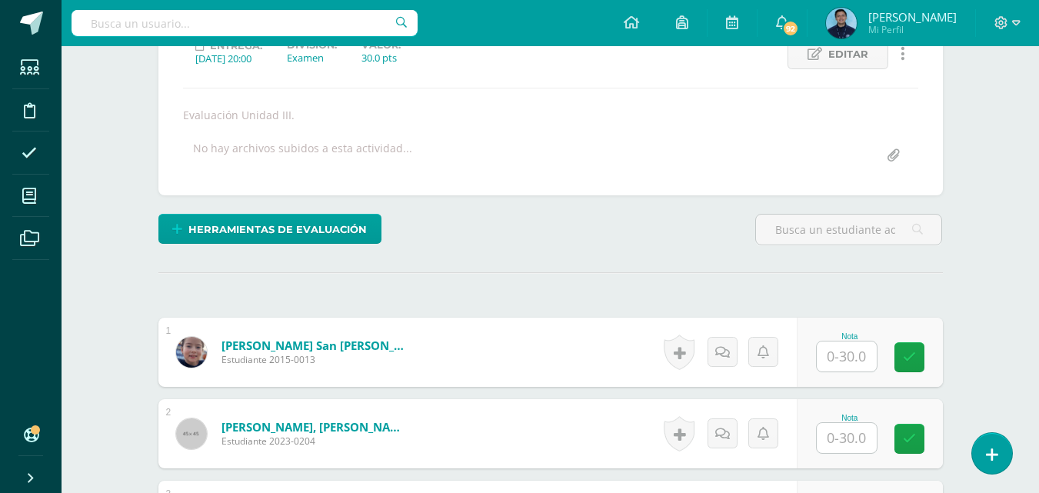
scroll to position [232, 0]
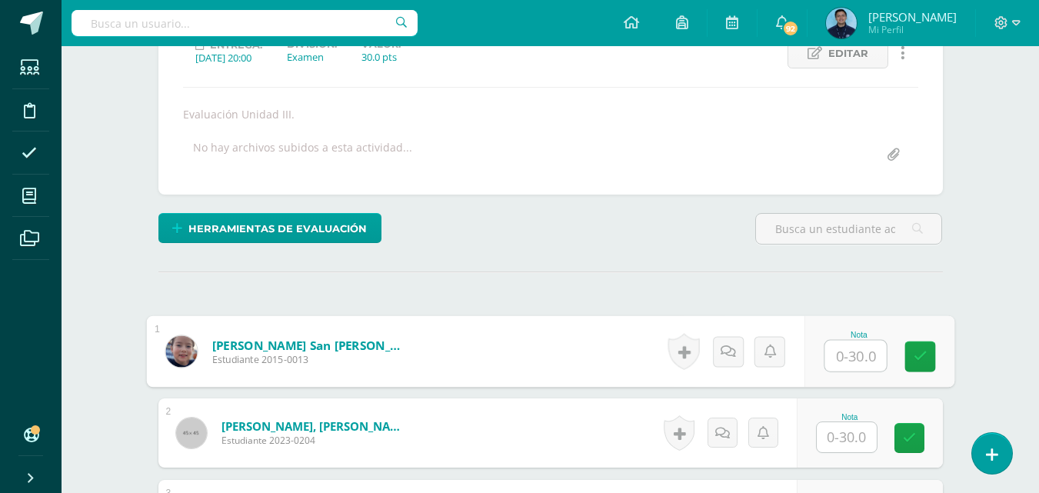
click at [826, 361] on input "text" at bounding box center [855, 356] width 62 height 31
type input "26"
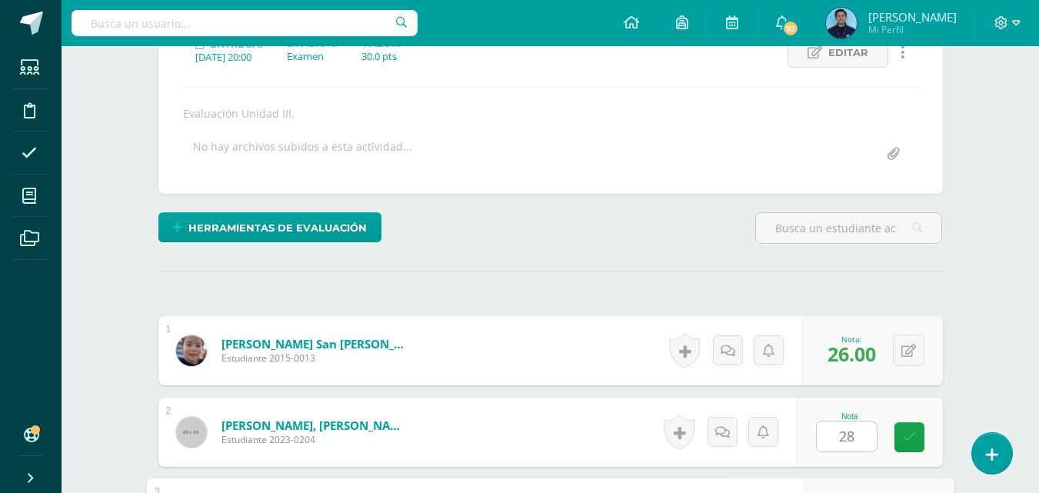
scroll to position [504, 0]
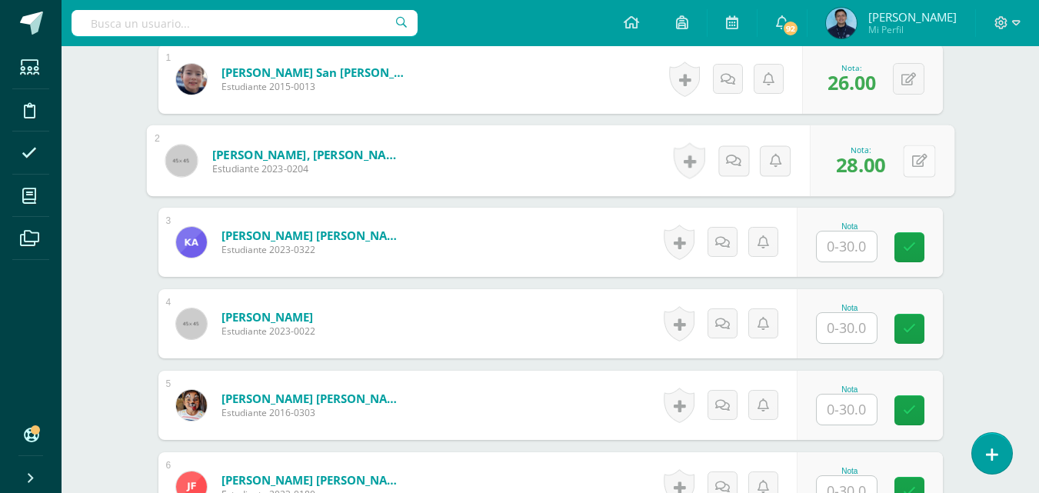
click at [907, 165] on button at bounding box center [919, 161] width 32 height 32
type input "30"
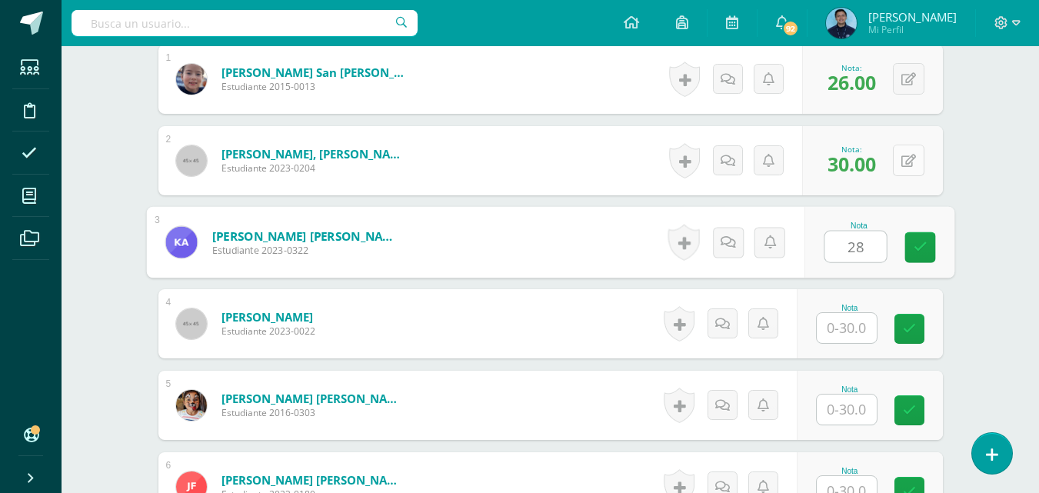
type input "28"
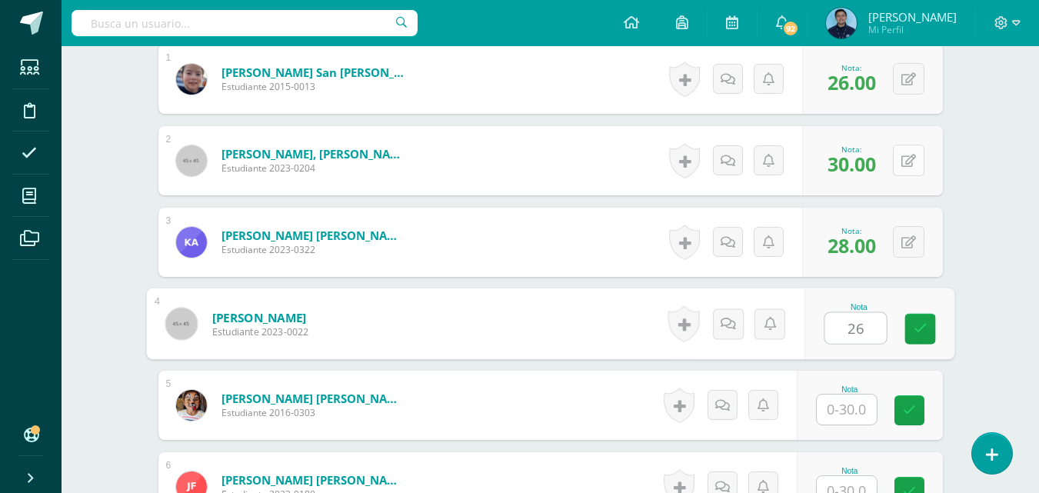
type input "26"
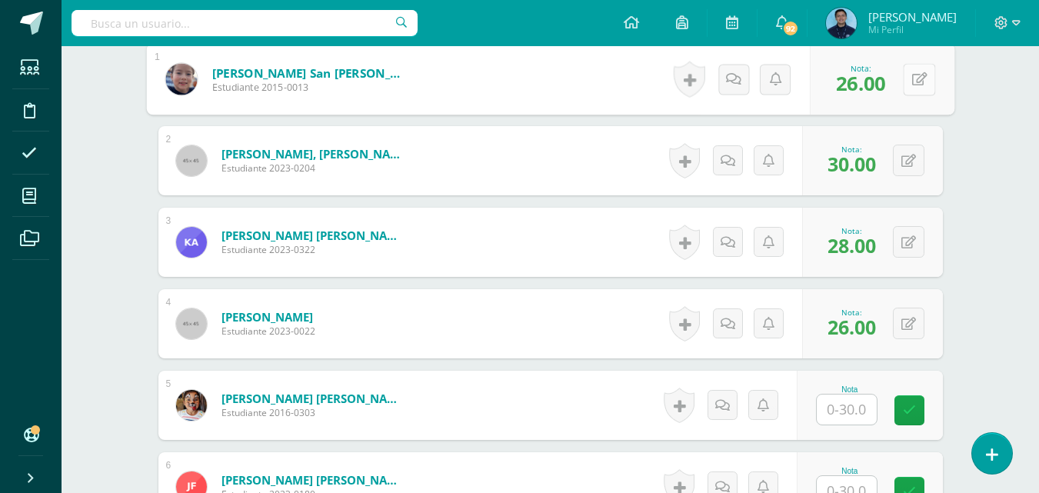
click at [919, 73] on button at bounding box center [919, 79] width 32 height 32
type input "28"
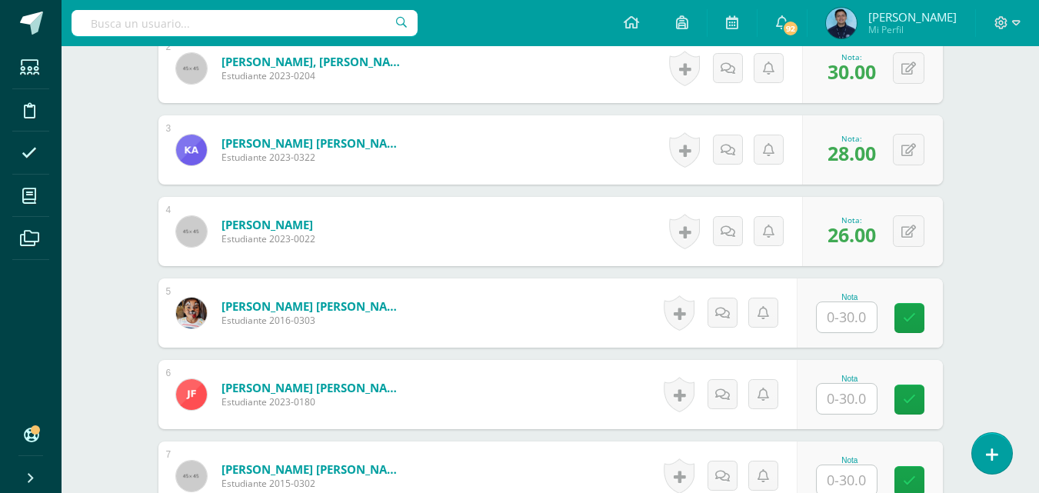
scroll to position [599, 0]
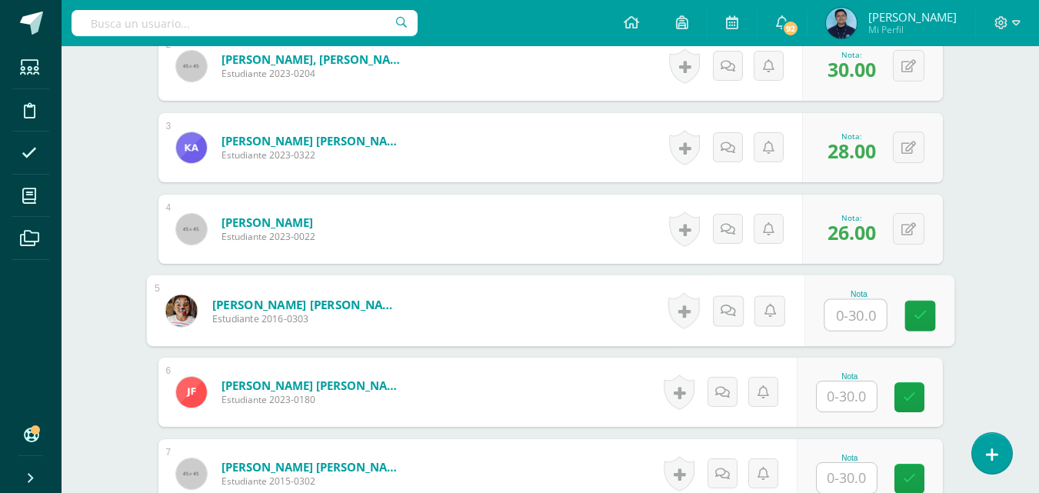
click at [846, 317] on input "text" at bounding box center [855, 315] width 62 height 31
type input "28"
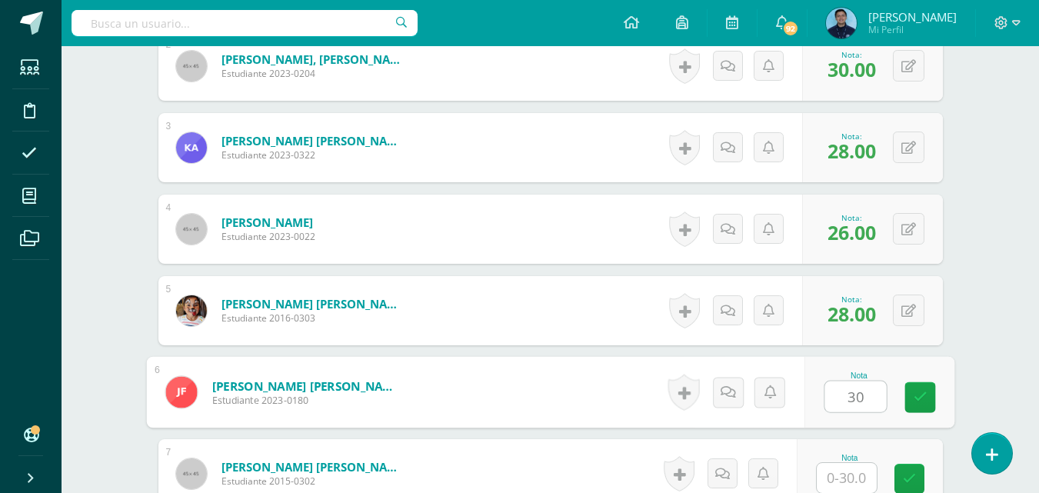
type input "30"
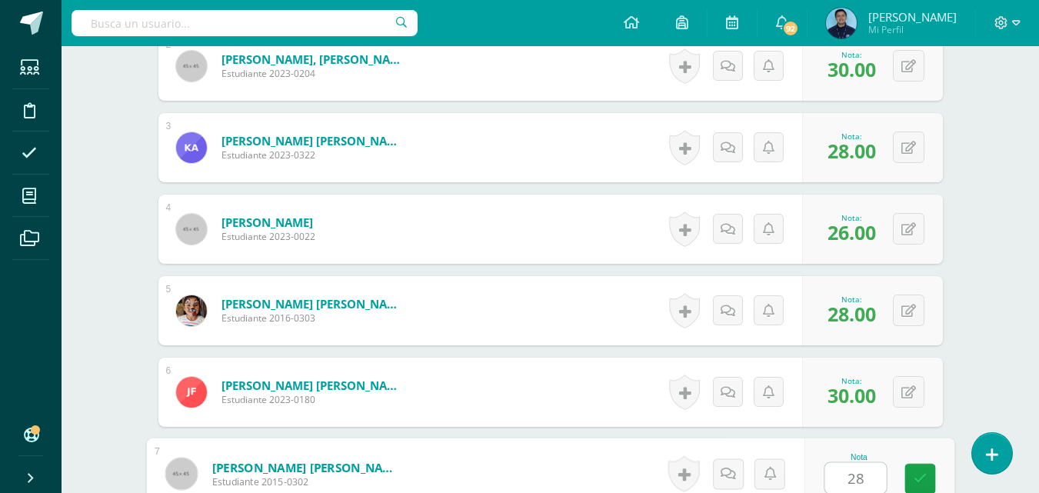
type input "28"
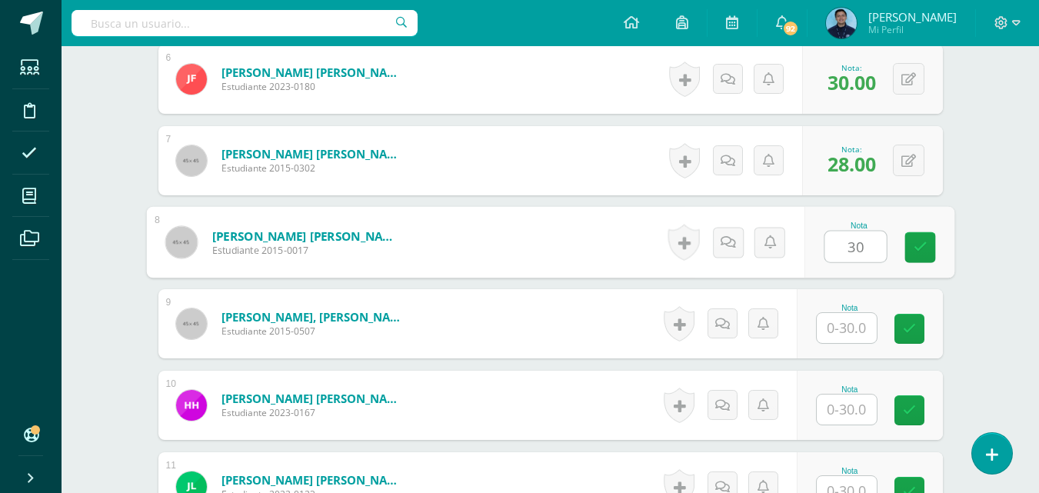
type input "30"
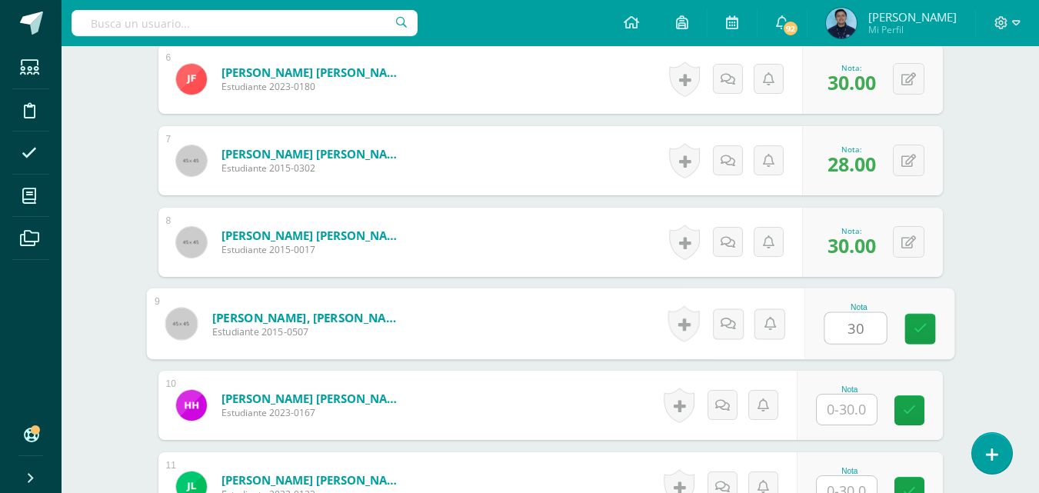
type input "30"
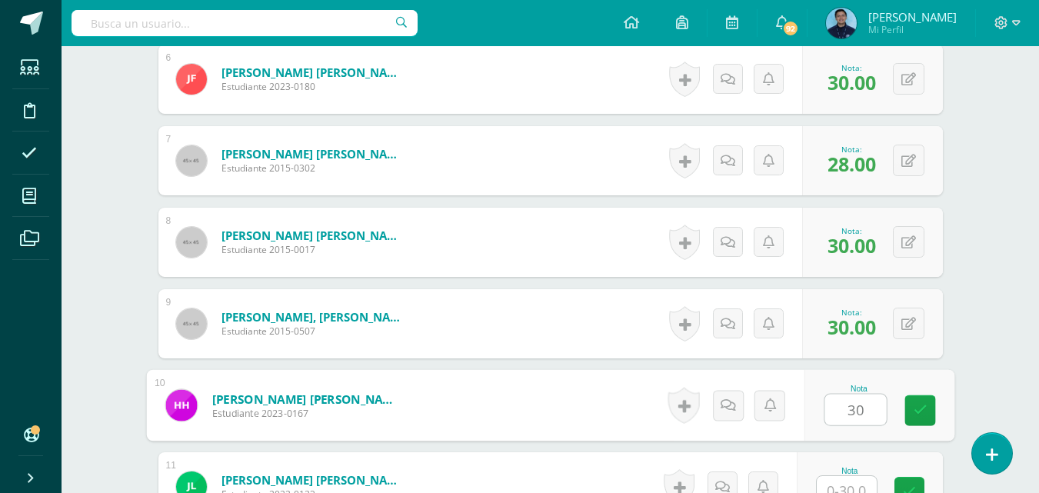
type input "30"
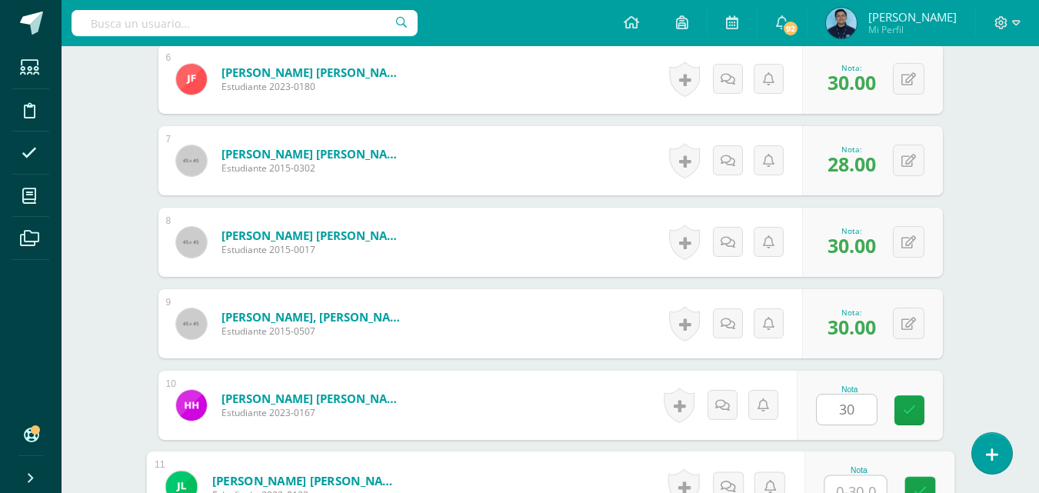
scroll to position [925, 0]
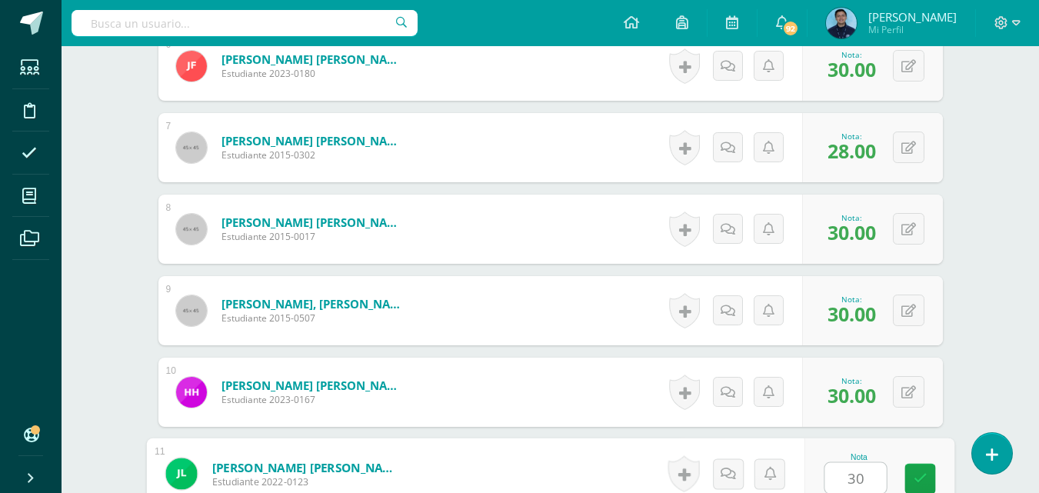
type input "30"
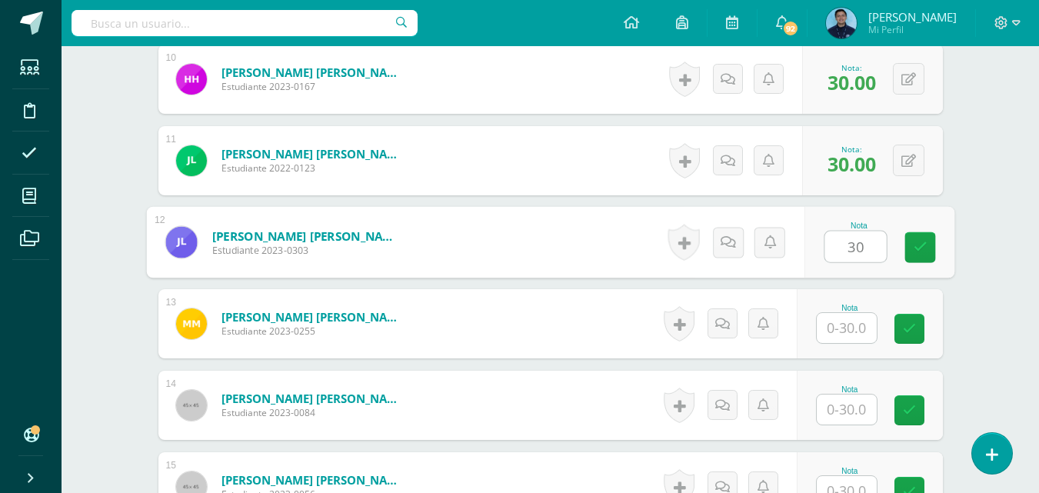
type input "30"
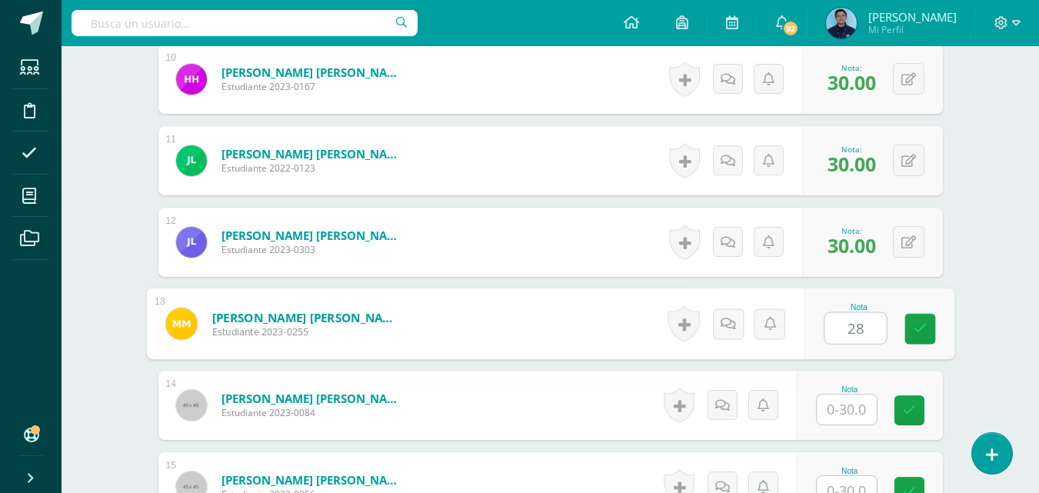
type input "28"
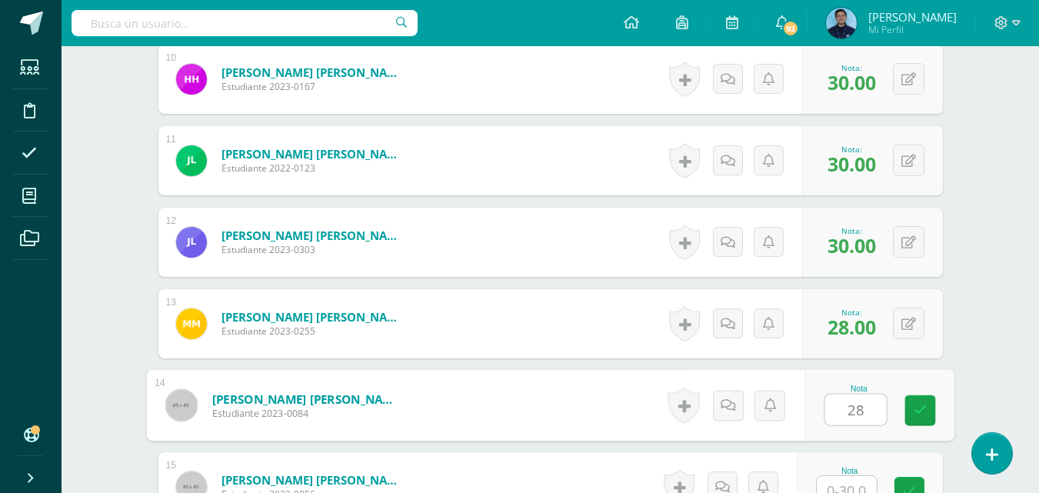
type input "28"
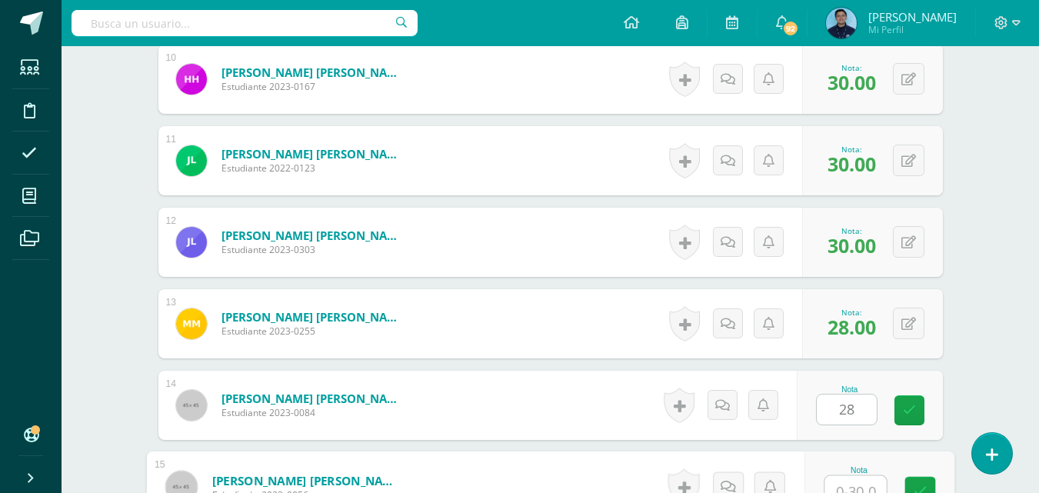
scroll to position [1251, 0]
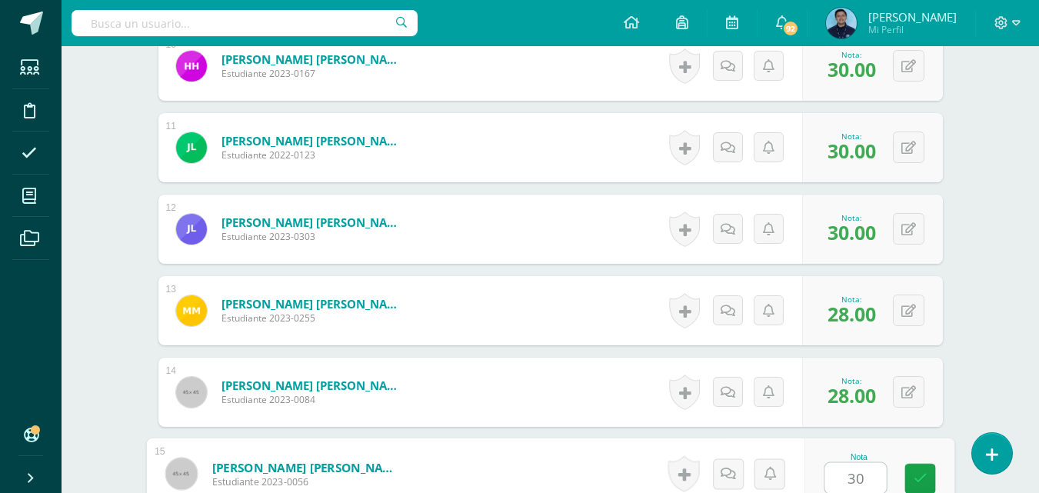
type input "30"
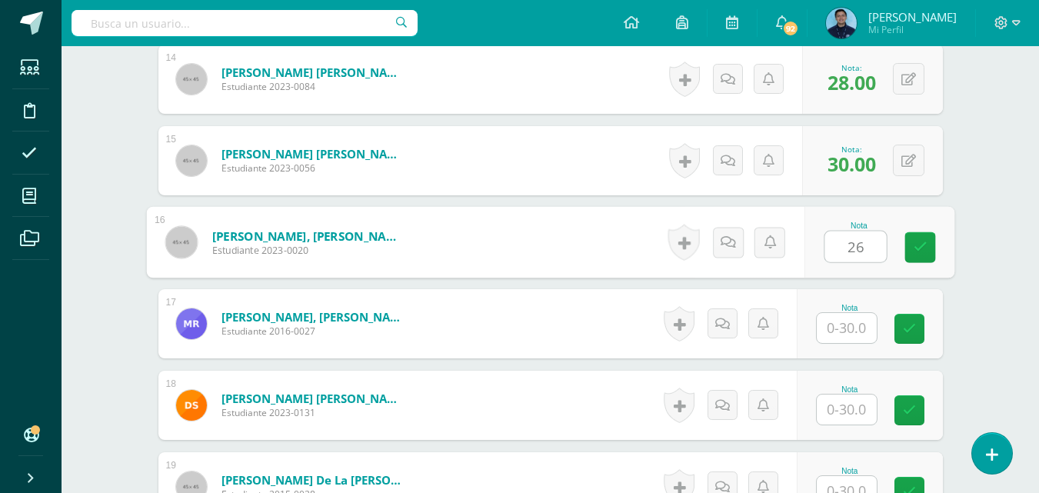
type input "26"
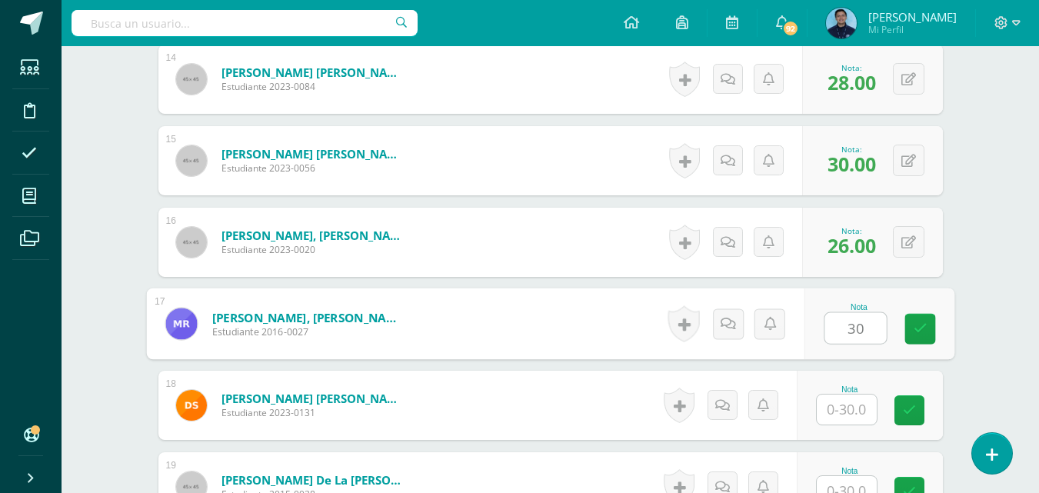
type input "30"
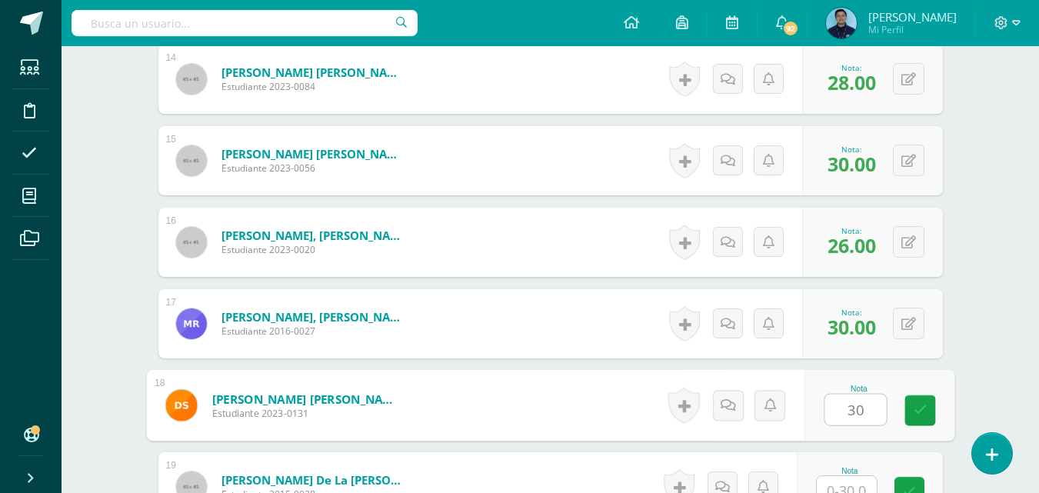
type input "30"
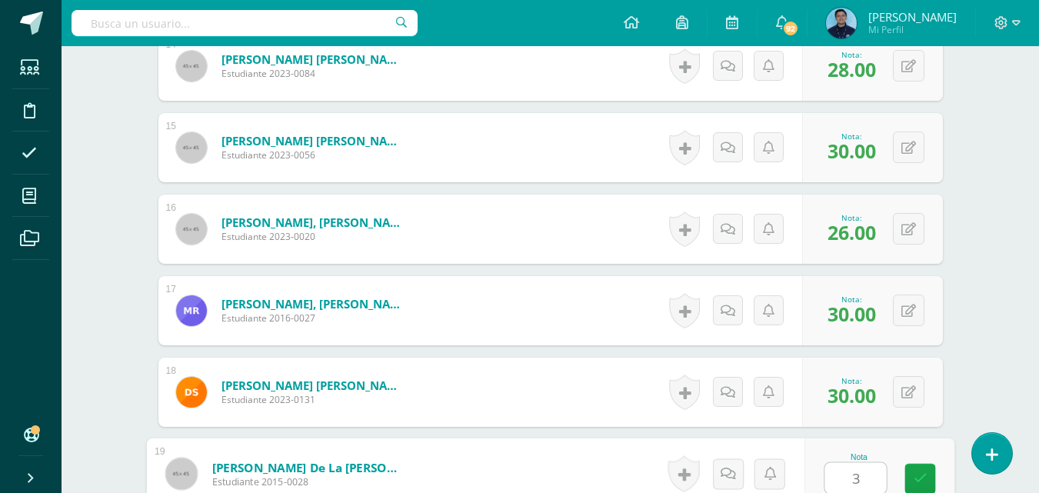
type input "30"
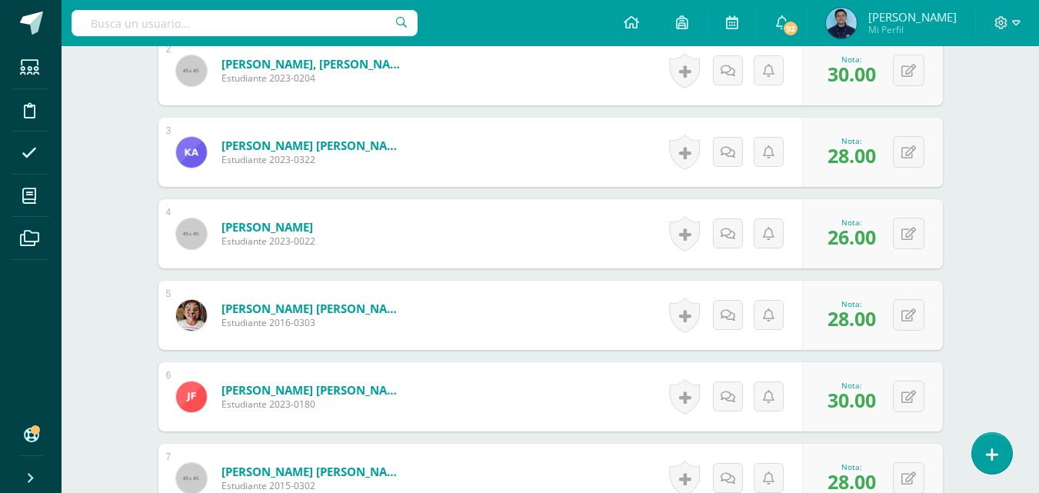
scroll to position [0, 0]
